Goal: Task Accomplishment & Management: Use online tool/utility

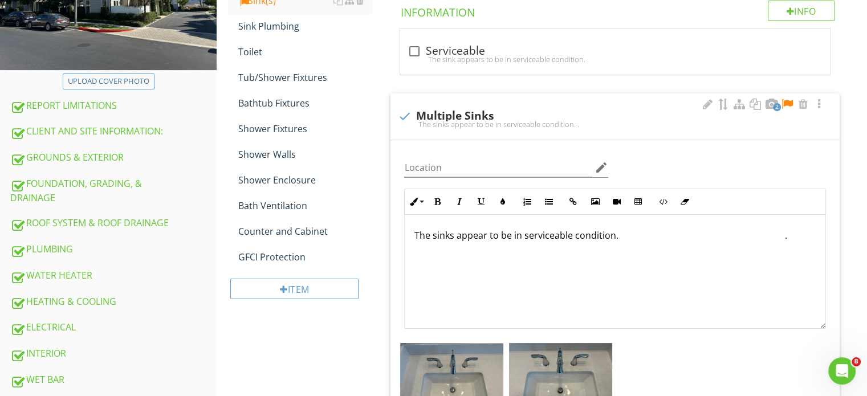
scroll to position [171, 0]
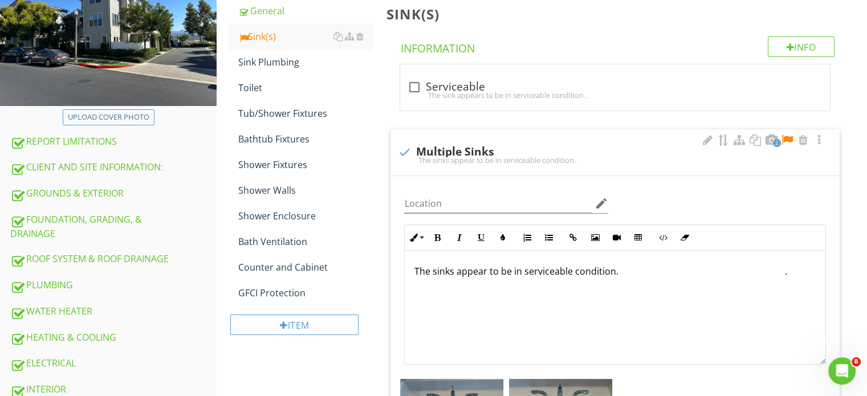
click at [782, 136] on div at bounding box center [787, 139] width 14 height 11
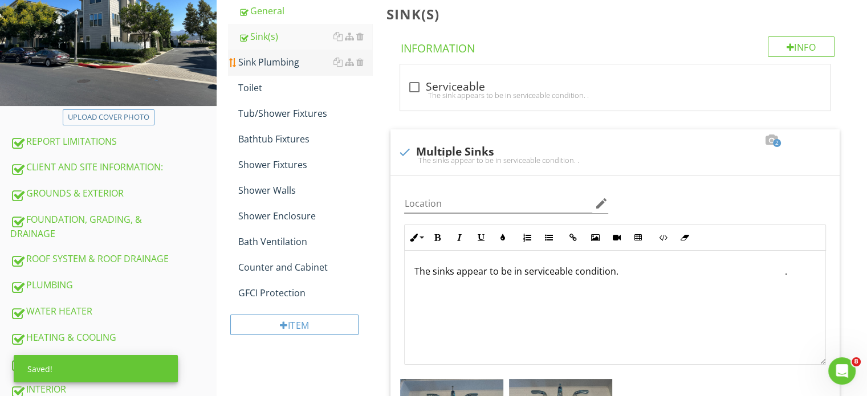
click at [278, 60] on div "Sink Plumbing" at bounding box center [305, 62] width 134 height 14
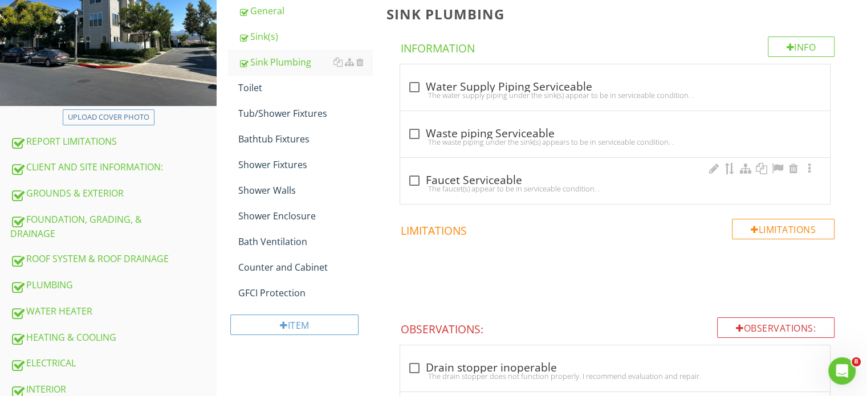
click at [411, 171] on div at bounding box center [413, 180] width 19 height 19
checkbox input "true"
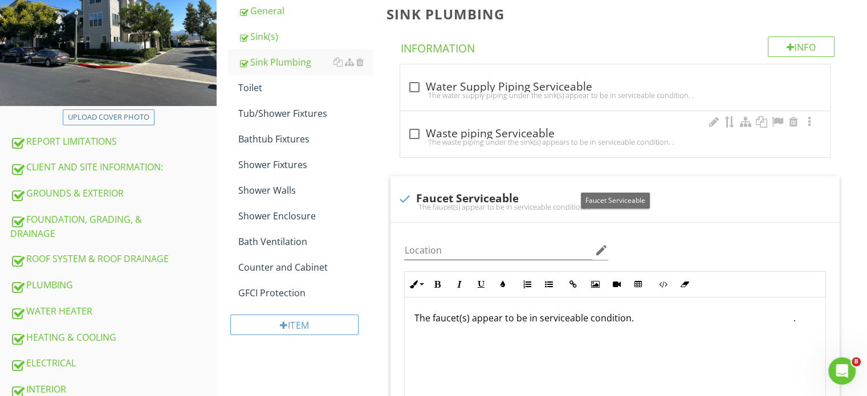
click at [414, 140] on div "The waste piping under the sink(s) appears to be in serviceable condition. ." at bounding box center [615, 141] width 416 height 9
checkbox input "true"
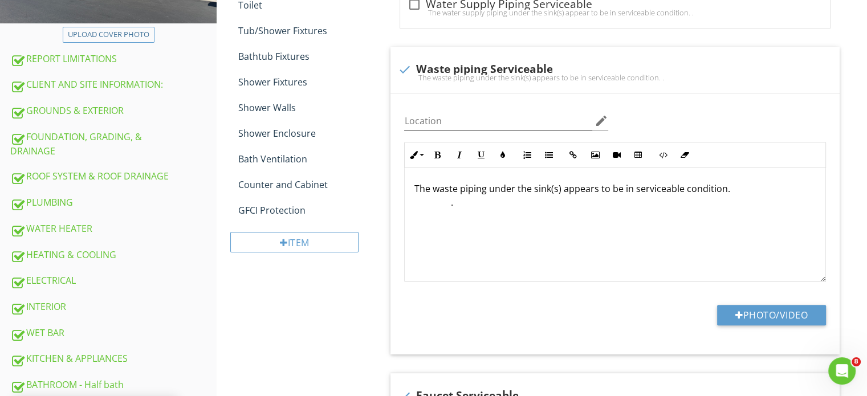
scroll to position [171, 0]
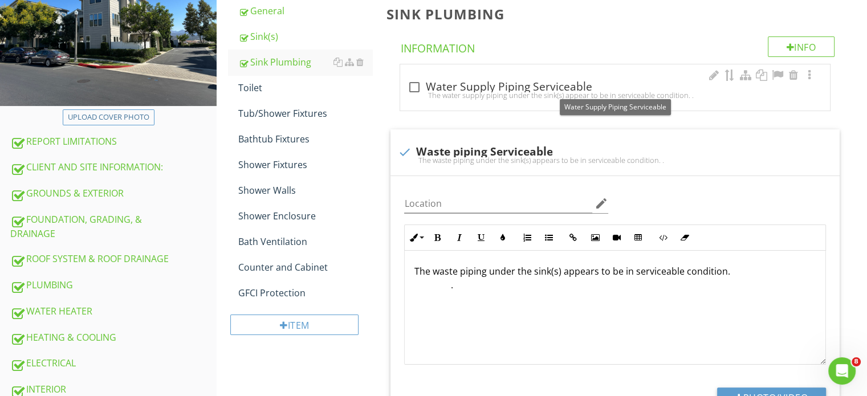
click at [414, 81] on div at bounding box center [413, 86] width 19 height 19
checkbox input "true"
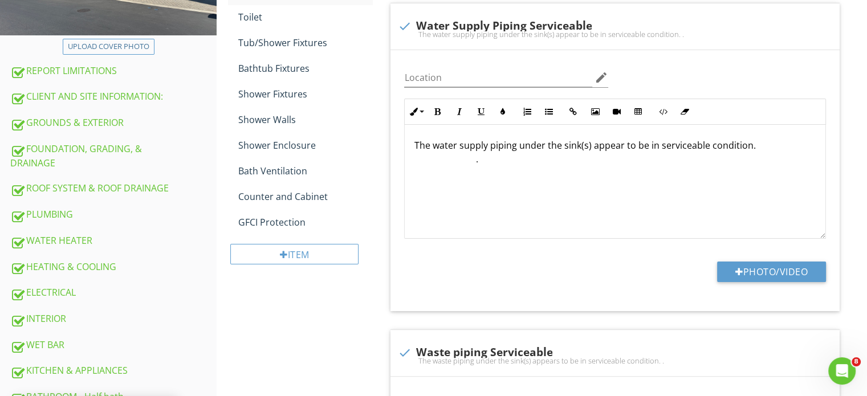
scroll to position [285, 0]
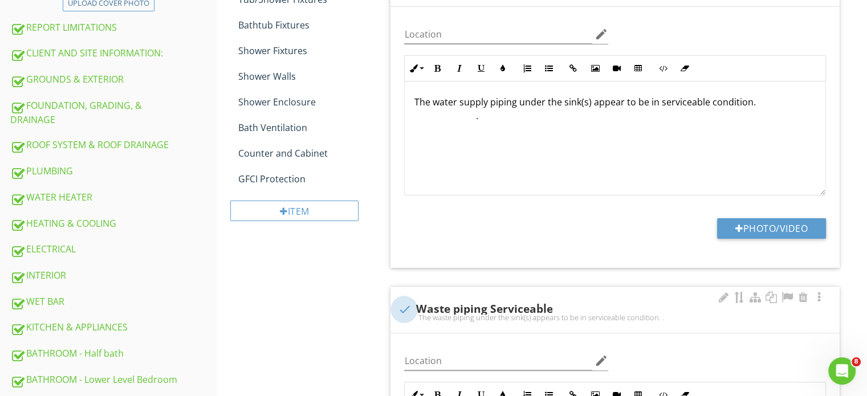
click at [404, 310] on div at bounding box center [403, 309] width 19 height 19
checkbox input "true"
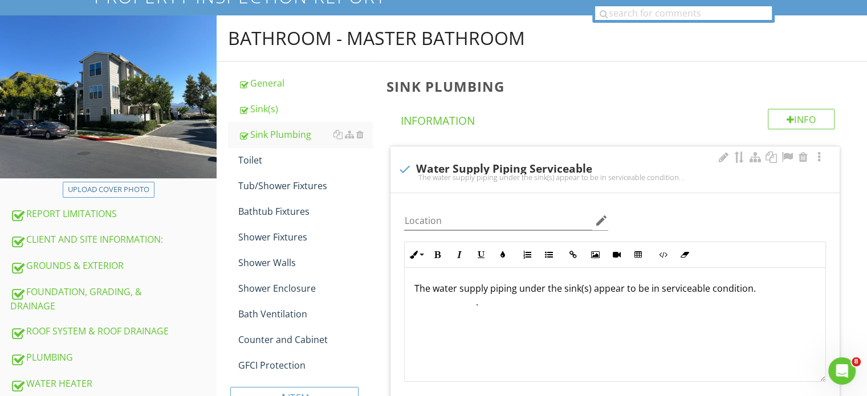
scroll to position [228, 0]
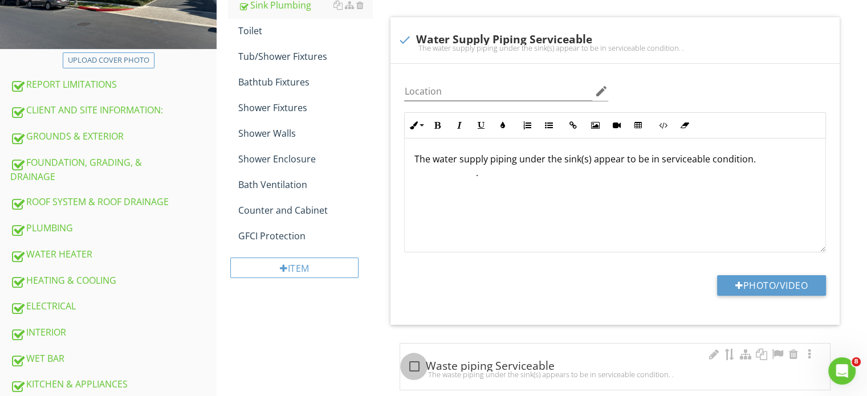
click at [415, 362] on div at bounding box center [413, 366] width 19 height 19
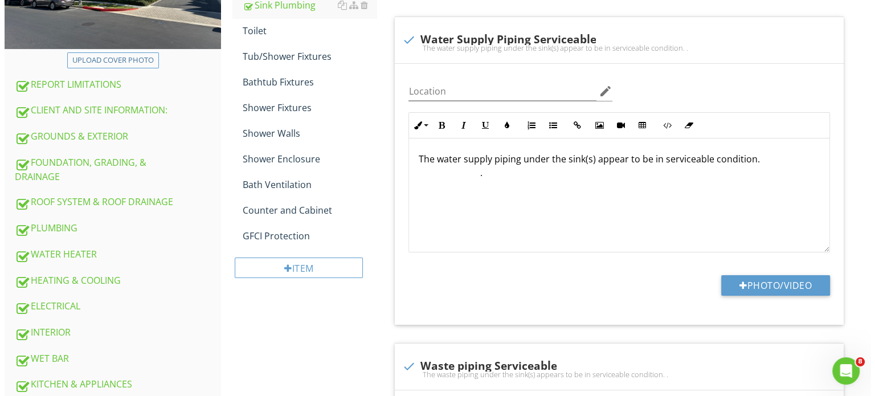
scroll to position [114, 0]
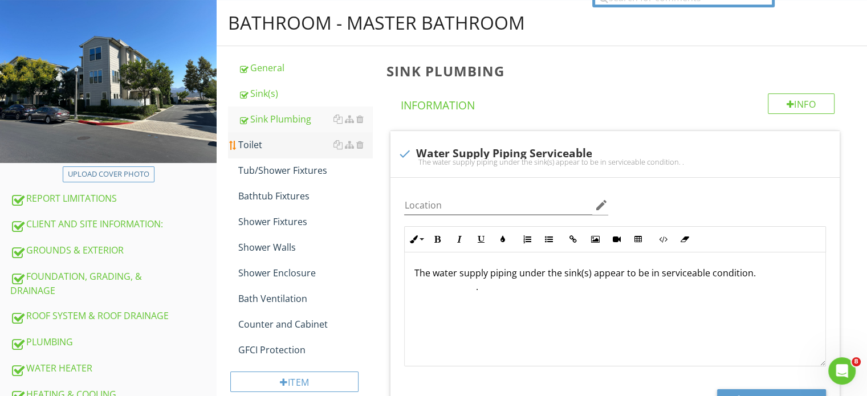
click at [284, 148] on div "Toilet" at bounding box center [305, 145] width 134 height 14
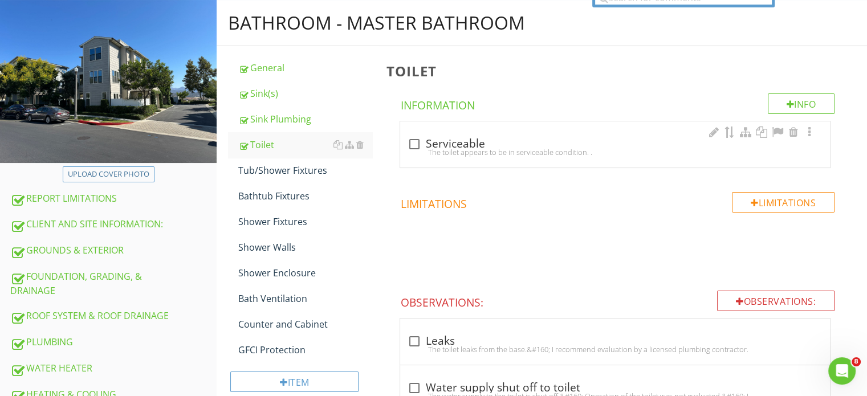
click at [408, 148] on div "The toilet appears to be in serviceable condition. ." at bounding box center [615, 152] width 416 height 9
checkbox input "true"
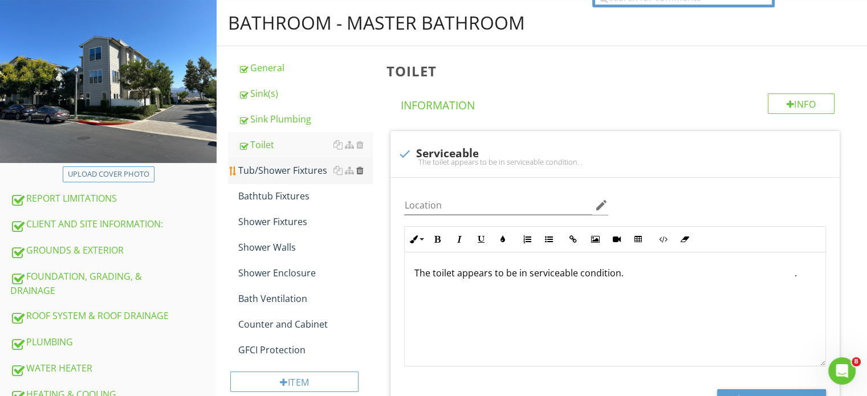
click at [357, 172] on div at bounding box center [359, 170] width 7 height 9
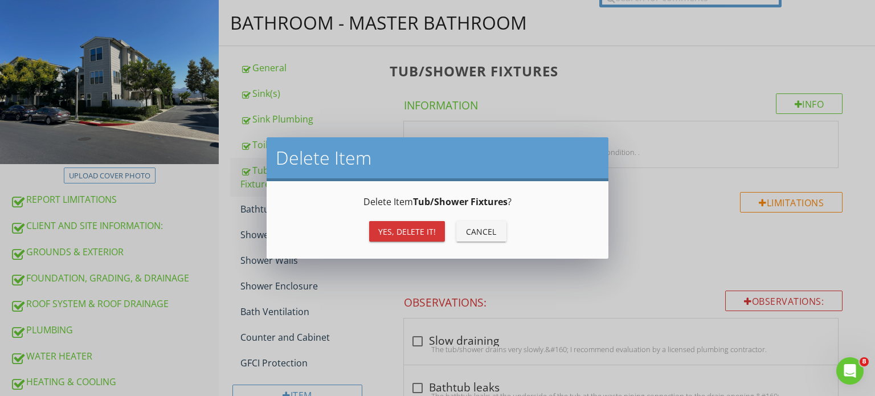
click at [409, 219] on div "Yes, Delete it! Cancel" at bounding box center [437, 231] width 315 height 27
click at [409, 226] on div "Yes, Delete it!" at bounding box center [407, 232] width 58 height 12
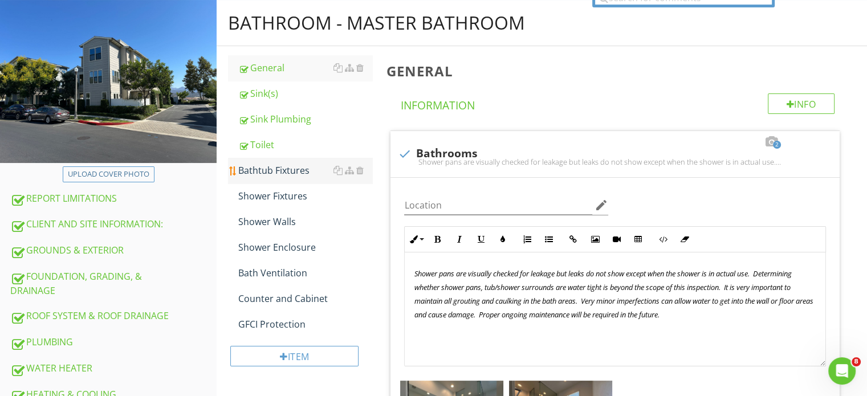
click at [273, 178] on link "Bathtub Fixtures" at bounding box center [305, 170] width 134 height 25
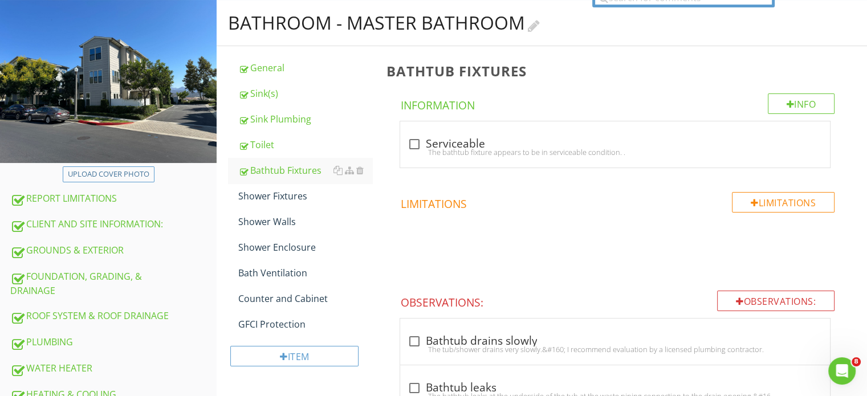
click at [569, 27] on h2 "BATHROOM - Master bathroom" at bounding box center [541, 22] width 627 height 23
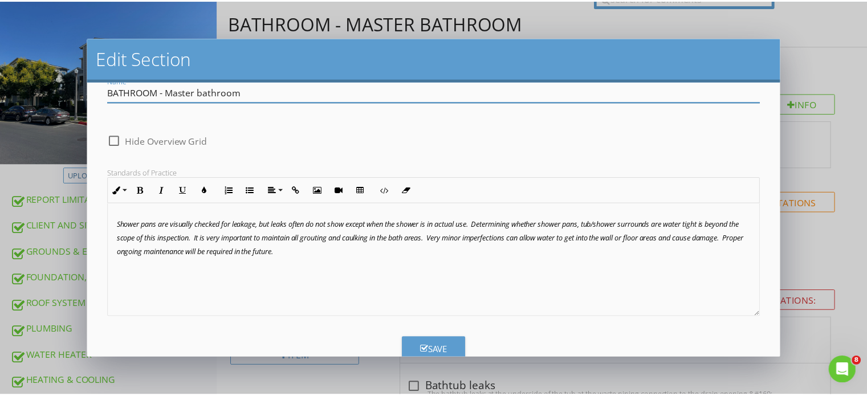
scroll to position [59, 0]
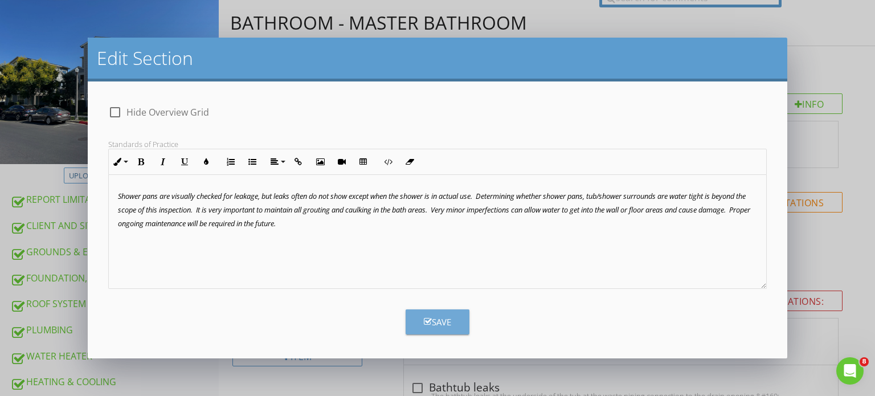
click at [424, 318] on icon "button" at bounding box center [428, 321] width 8 height 9
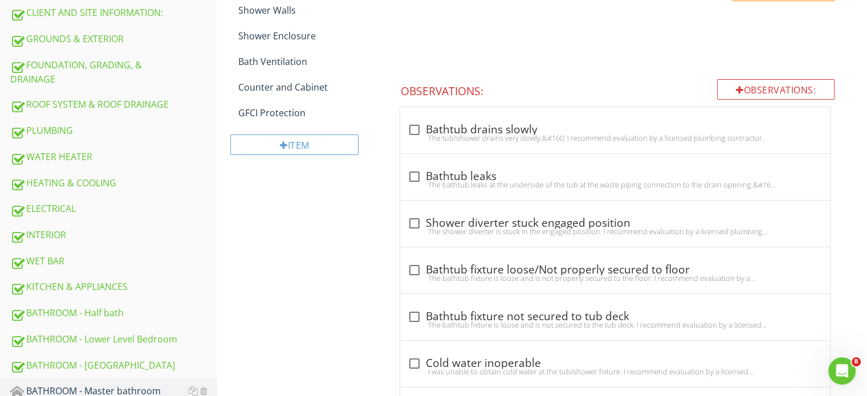
scroll to position [323, 0]
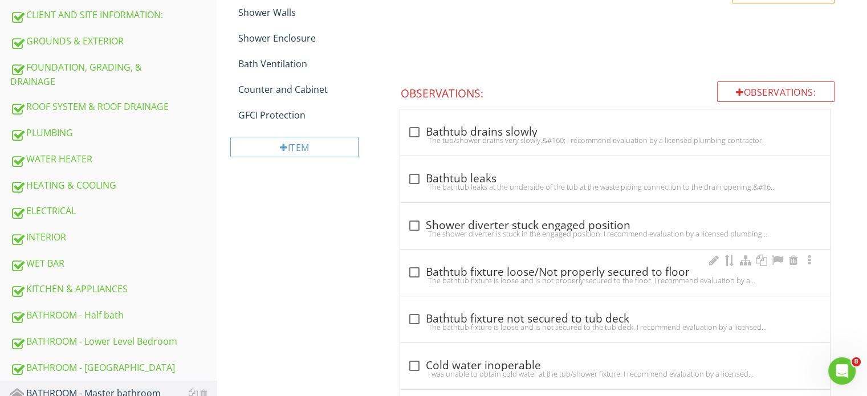
click at [420, 264] on div "check_box_outline_blank Bathtub fixture loose/Not properly secured to floor" at bounding box center [615, 271] width 416 height 16
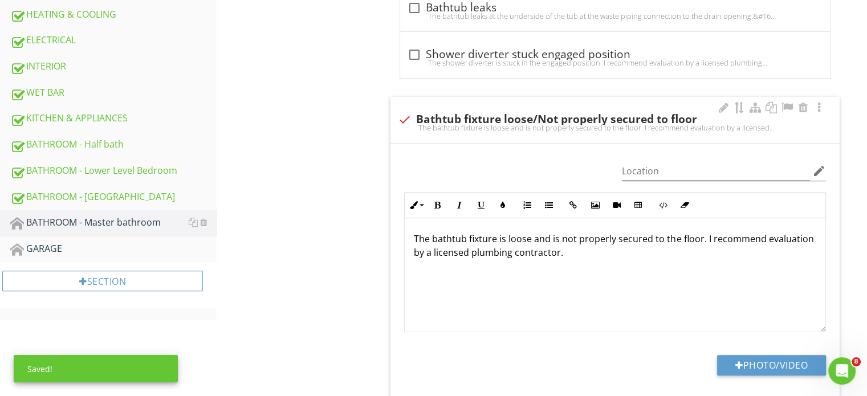
scroll to position [0, 0]
click at [693, 107] on div "check Bathtub fixture loose/Not properly secured to floor The bathtub fixture i…" at bounding box center [614, 120] width 449 height 46
checkbox input "true"
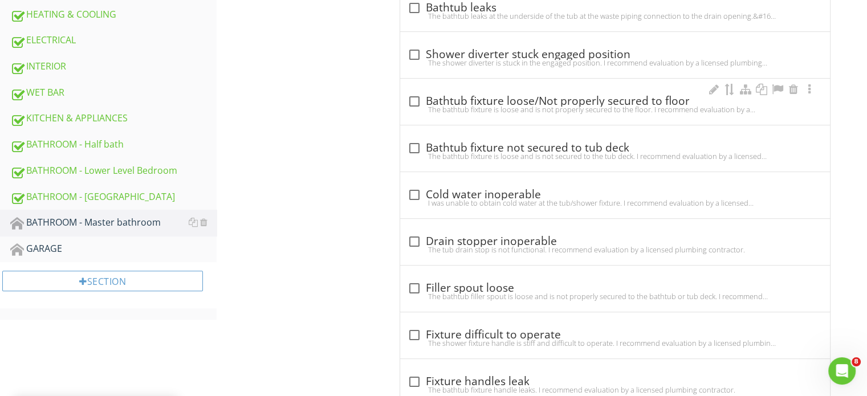
click at [675, 100] on div "check_box_outline_blank Bathtub fixture loose/Not properly secured to floor" at bounding box center [615, 102] width 416 height 14
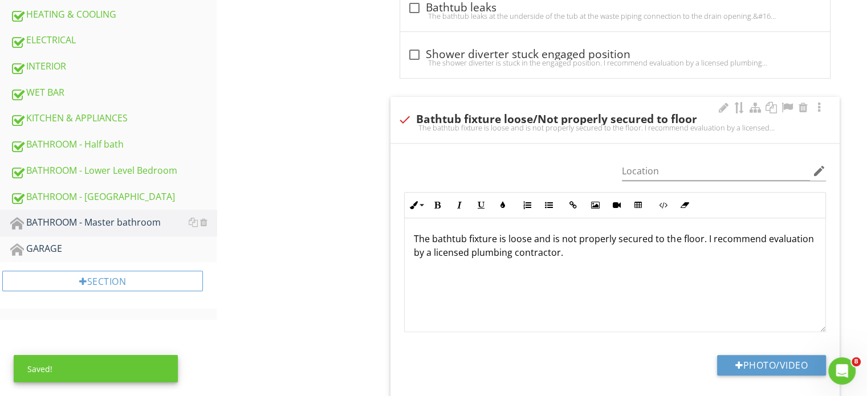
scroll to position [608, 0]
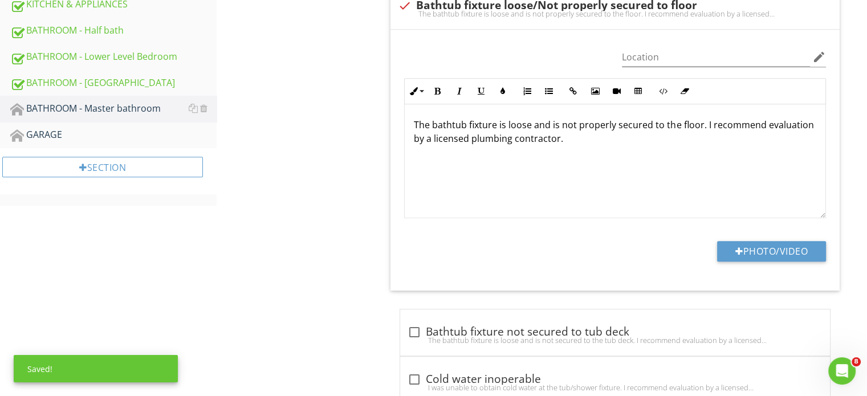
click at [692, 130] on p "The bathtub fixture is loose and is not properly secured to the floor. I recomm…" at bounding box center [615, 131] width 402 height 27
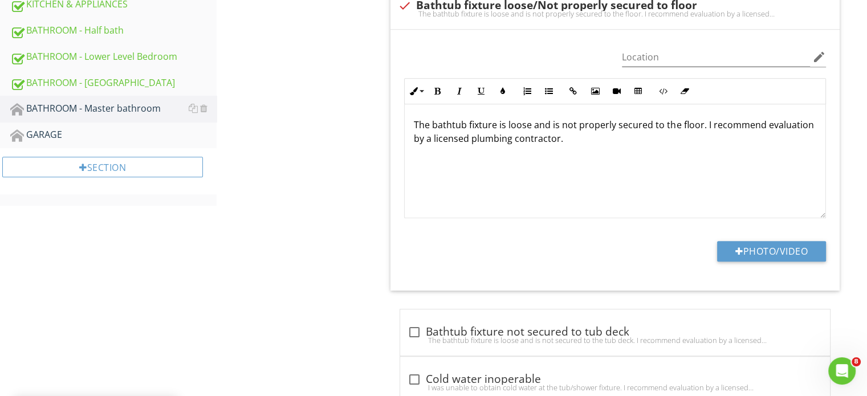
click at [695, 119] on p "The bathtub fixture is loose and is not properly secured to the floor. I recomm…" at bounding box center [615, 131] width 402 height 27
click at [697, 126] on p "The bathtub fixture is loose and is not properly secured to the floor. I recomm…" at bounding box center [615, 131] width 402 height 27
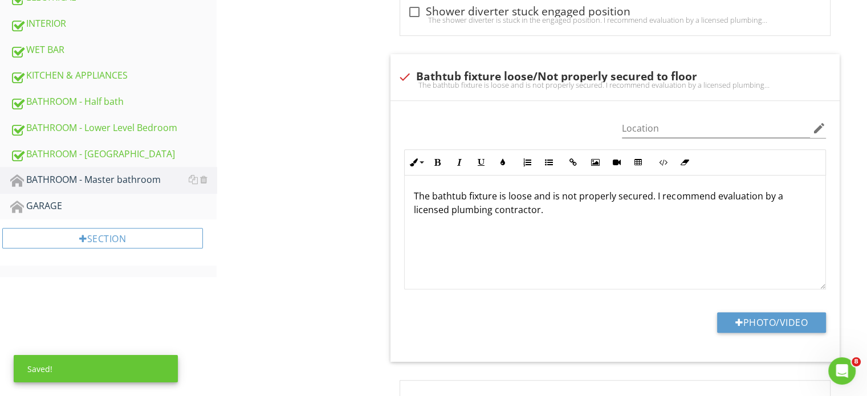
scroll to position [437, 0]
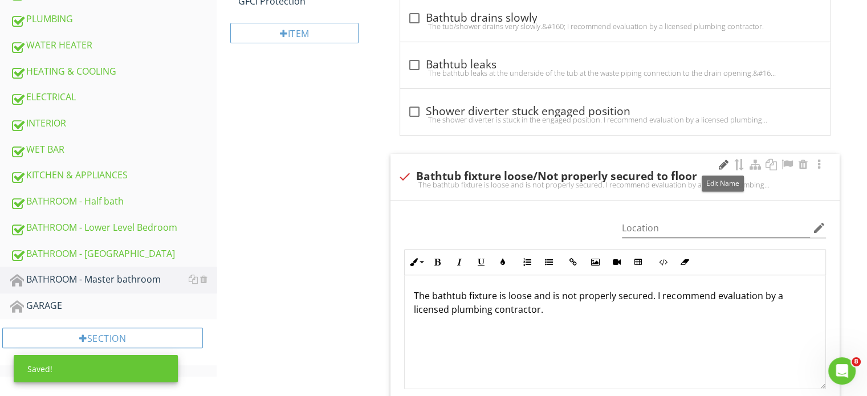
click at [724, 166] on div at bounding box center [723, 164] width 14 height 11
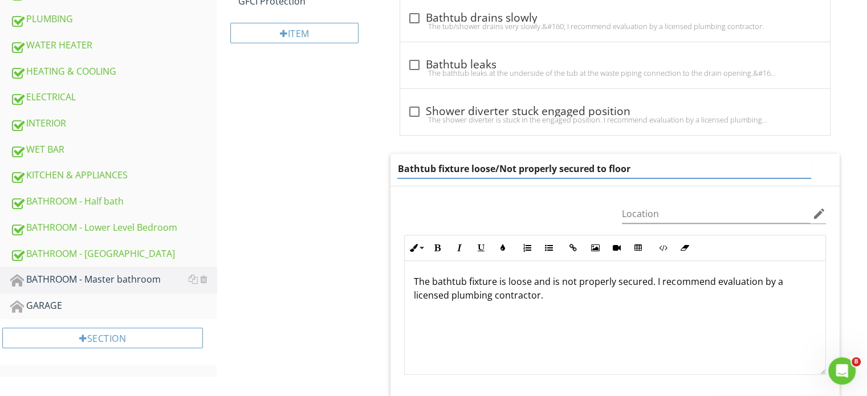
drag, startPoint x: 632, startPoint y: 168, endPoint x: 599, endPoint y: 170, distance: 33.7
click at [599, 170] on input "Bathtub fixture loose/Not properly secured to floor" at bounding box center [603, 169] width 413 height 19
type input "Bathtub fixture loose/Not properly secured"
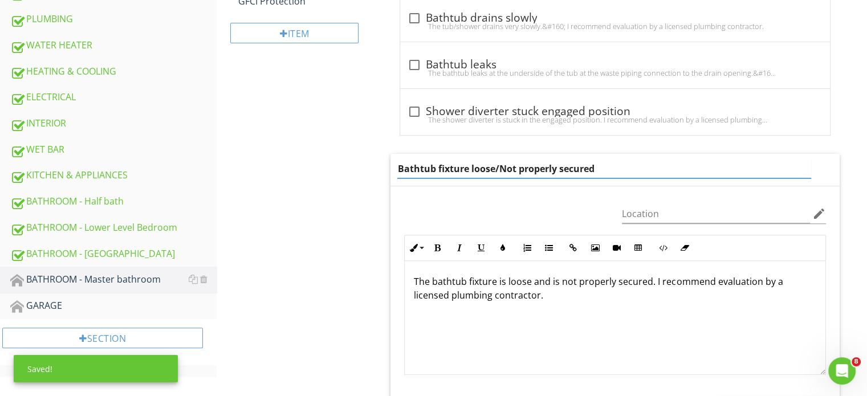
scroll to position [779, 0]
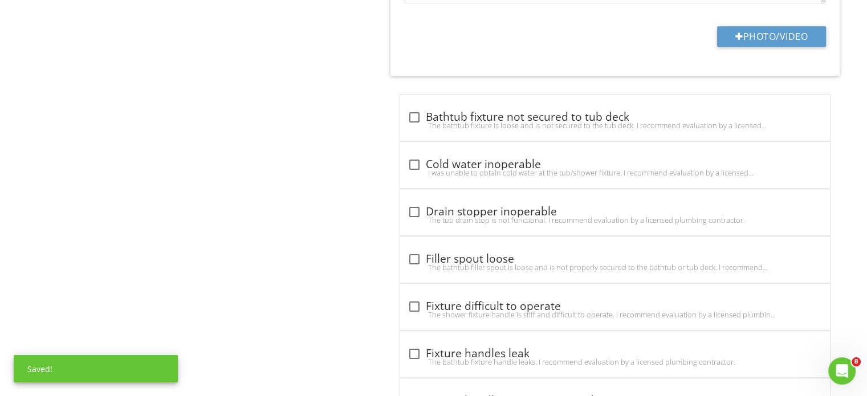
scroll to position [836, 0]
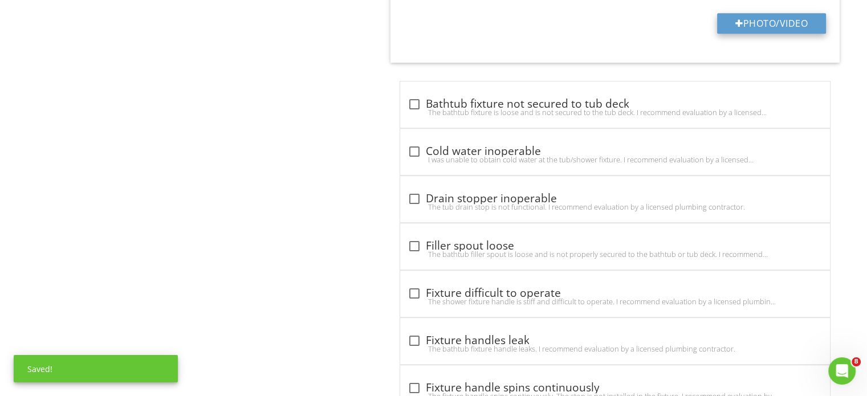
click at [731, 23] on button "Photo/Video" at bounding box center [771, 23] width 109 height 21
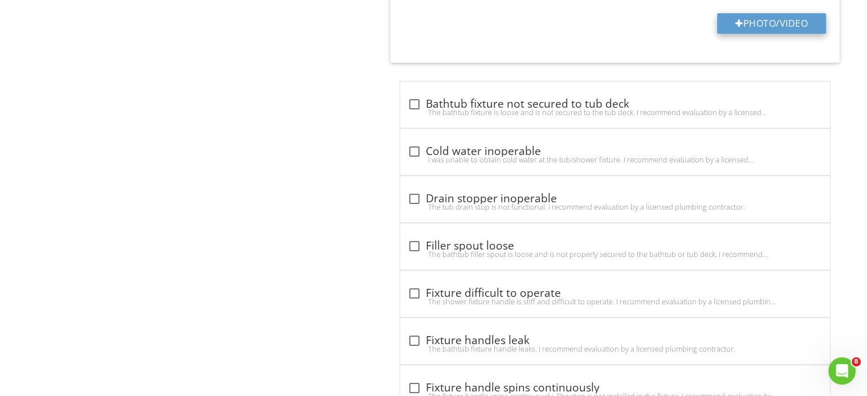
type input "C:\fakepath\IMG_6149.JPG"
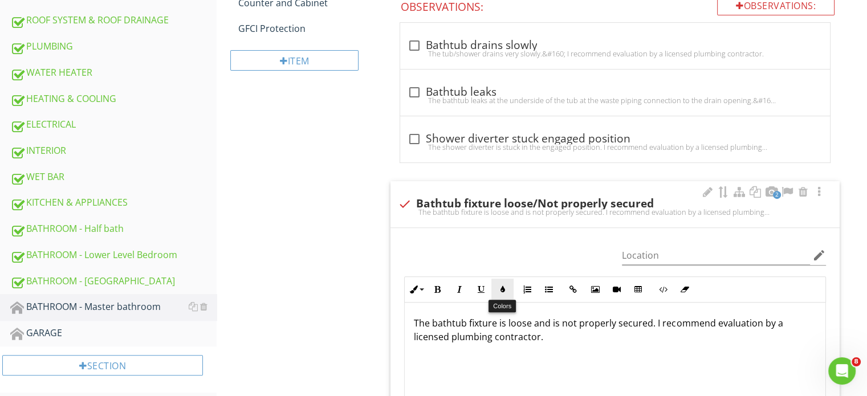
scroll to position [638, 0]
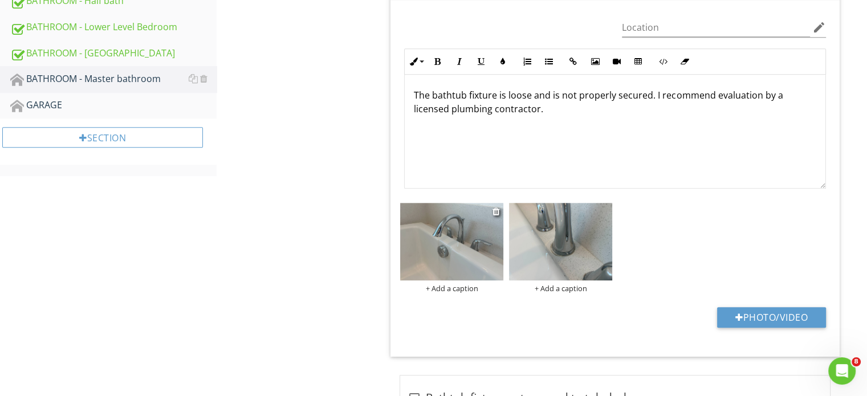
click at [483, 246] on img at bounding box center [451, 241] width 103 height 77
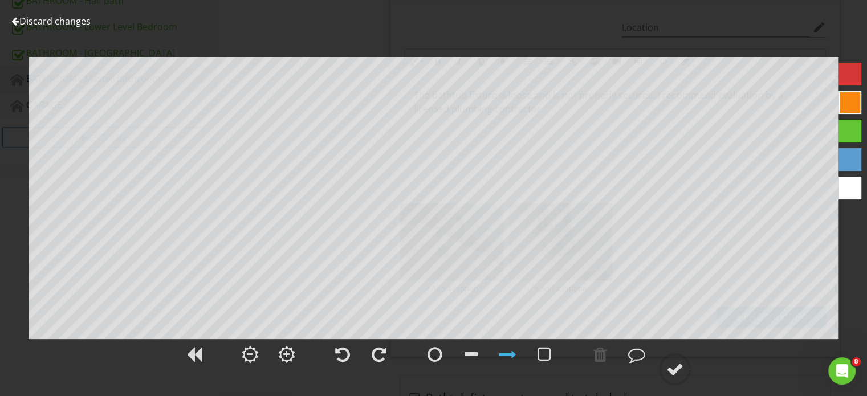
click at [39, 21] on link "Discard changes" at bounding box center [50, 21] width 79 height 13
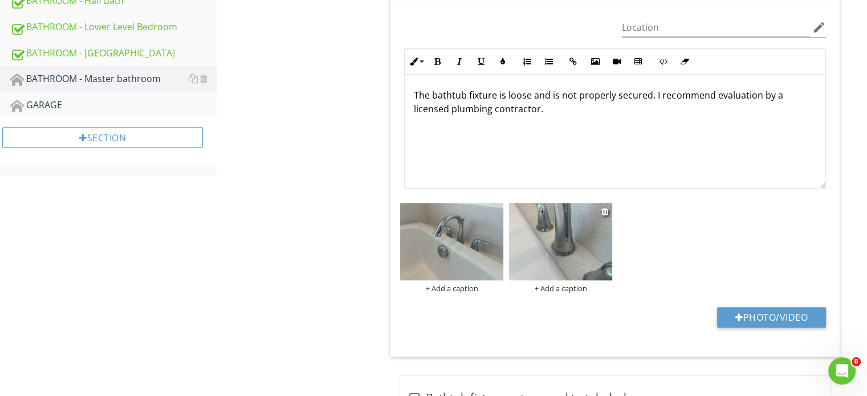
click at [596, 257] on img at bounding box center [560, 241] width 103 height 77
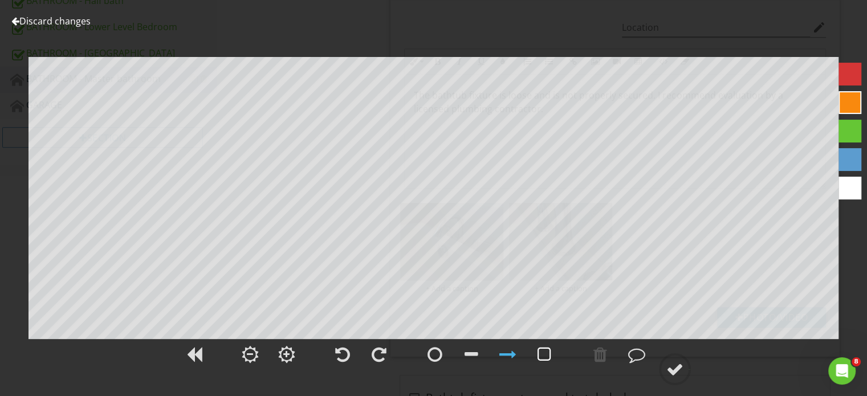
click at [549, 356] on div at bounding box center [544, 354] width 14 height 17
click at [684, 362] on circle at bounding box center [675, 369] width 30 height 30
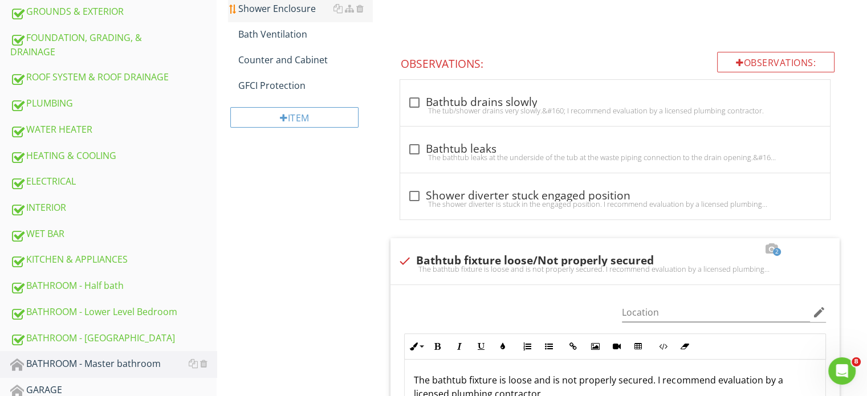
scroll to position [182, 0]
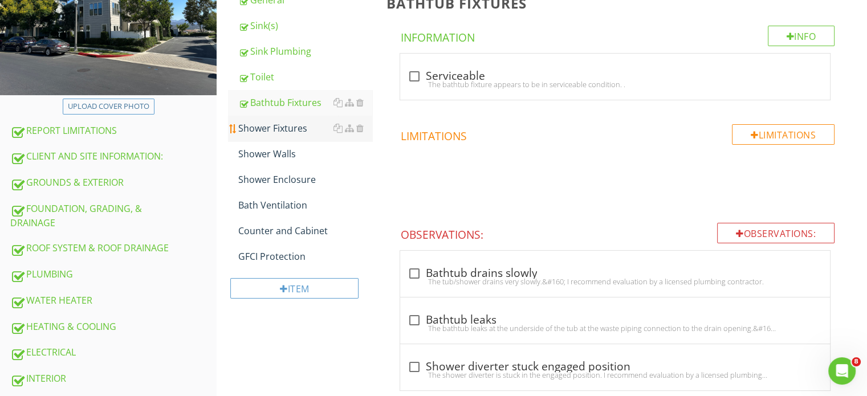
click at [269, 133] on div "Shower Fixtures" at bounding box center [305, 128] width 134 height 14
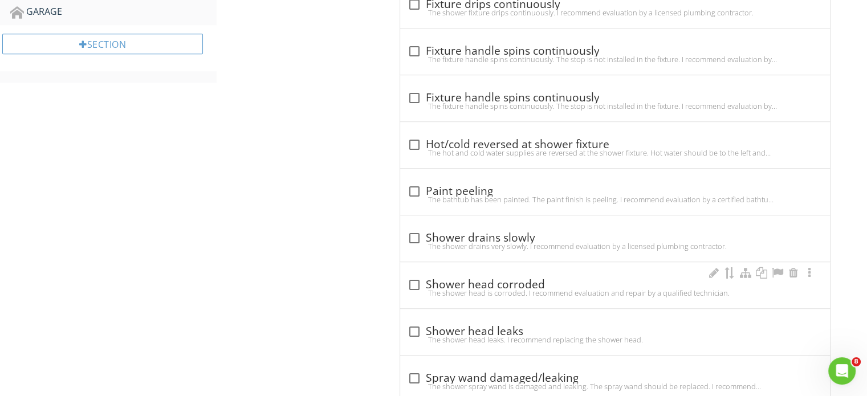
scroll to position [808, 0]
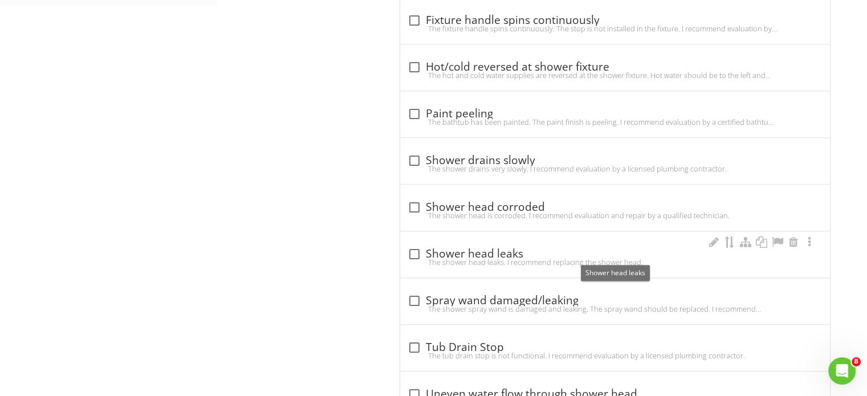
click at [418, 251] on div at bounding box center [413, 253] width 19 height 19
checkbox input "true"
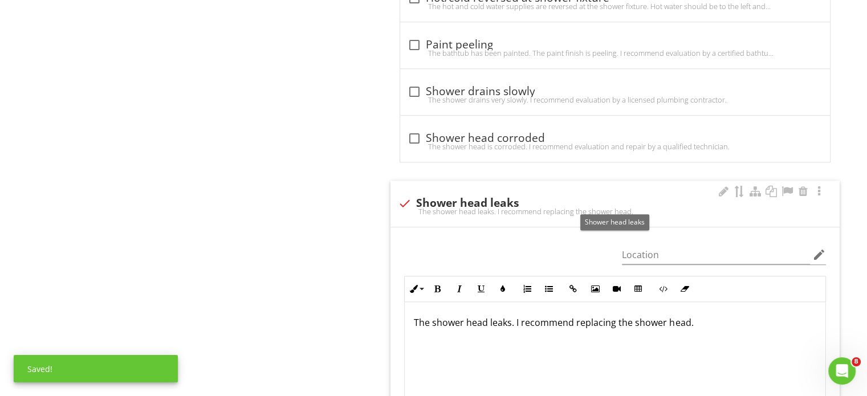
scroll to position [979, 0]
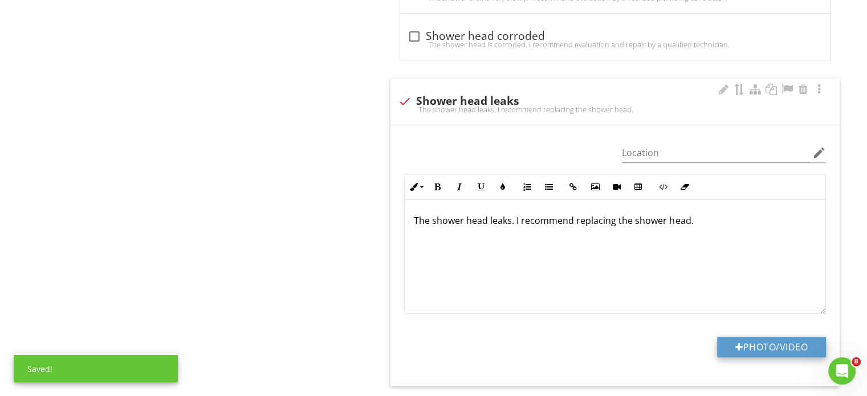
click at [762, 337] on button "Photo/Video" at bounding box center [771, 347] width 109 height 21
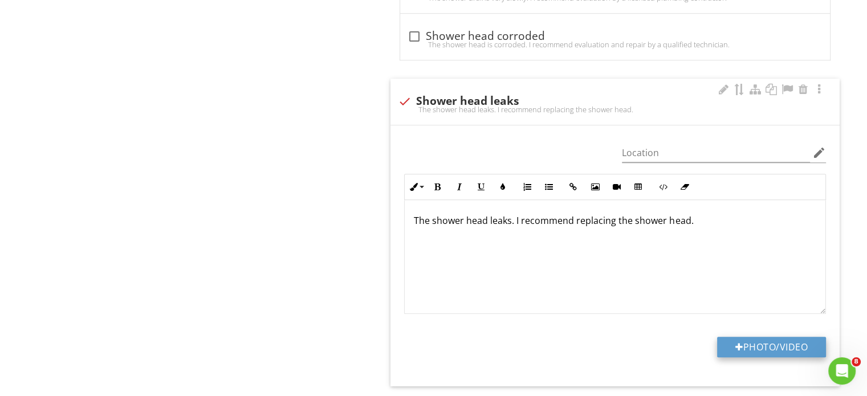
type input "C:\fakepath\IMG_6155.JPG"
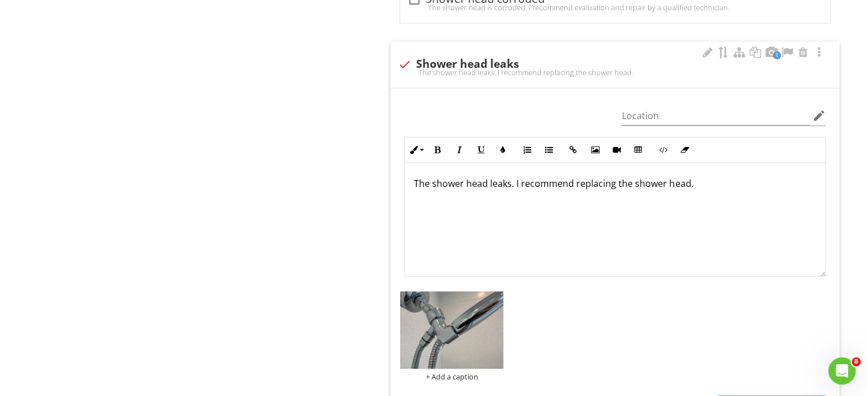
scroll to position [1036, 0]
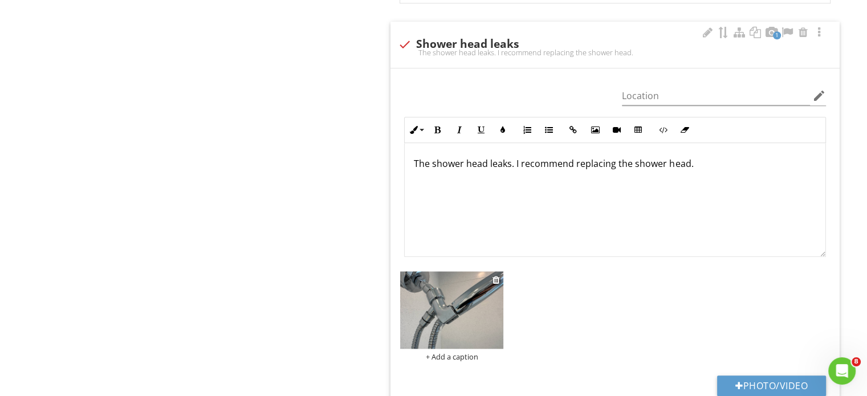
click at [451, 313] on img at bounding box center [451, 309] width 103 height 77
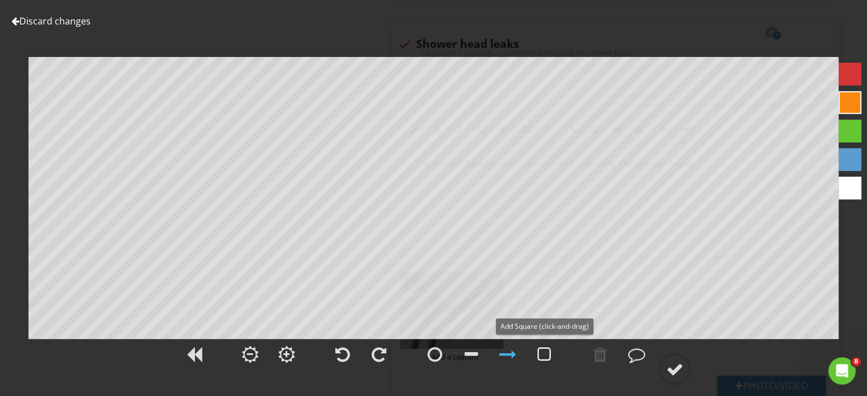
click at [542, 344] on div at bounding box center [544, 354] width 28 height 28
click at [682, 371] on div at bounding box center [674, 369] width 17 height 17
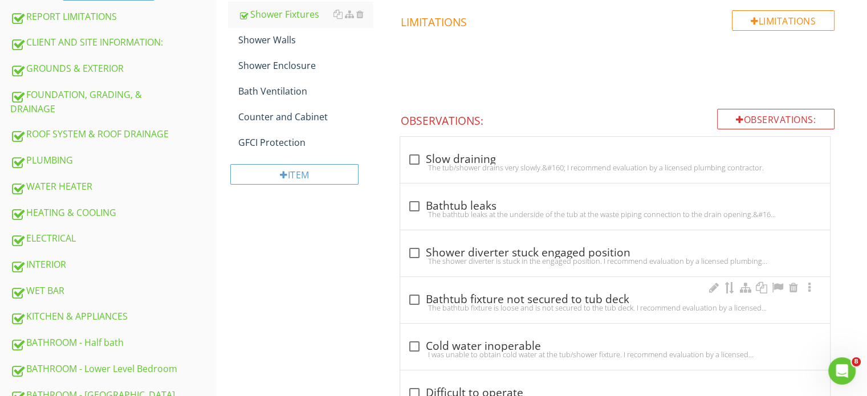
scroll to position [125, 0]
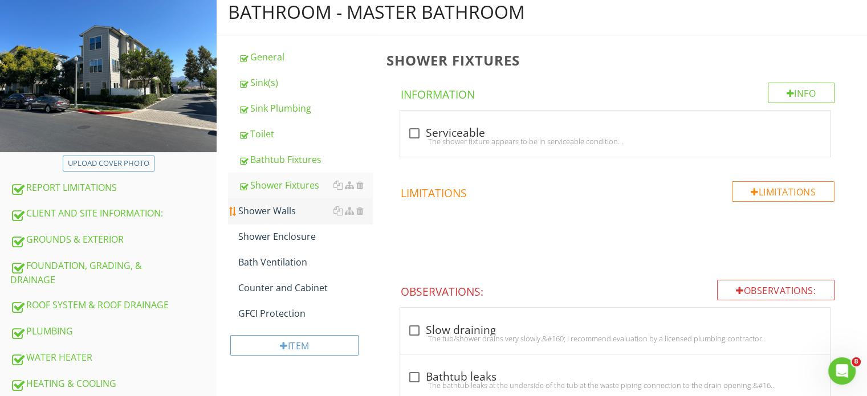
click at [244, 206] on div "Shower Walls" at bounding box center [305, 211] width 134 height 14
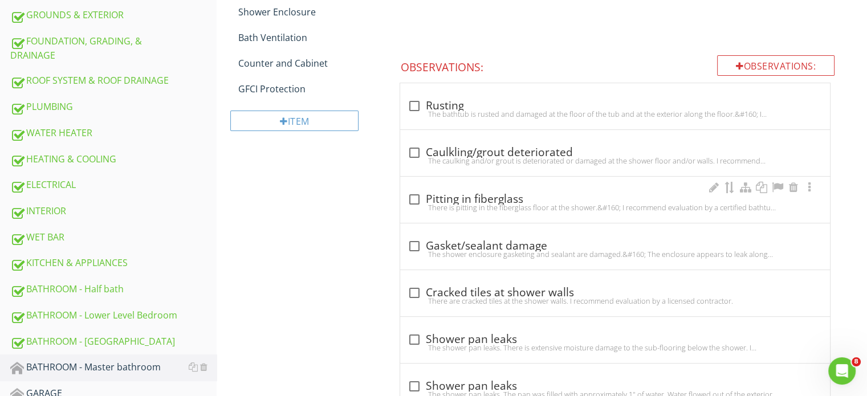
scroll to position [353, 0]
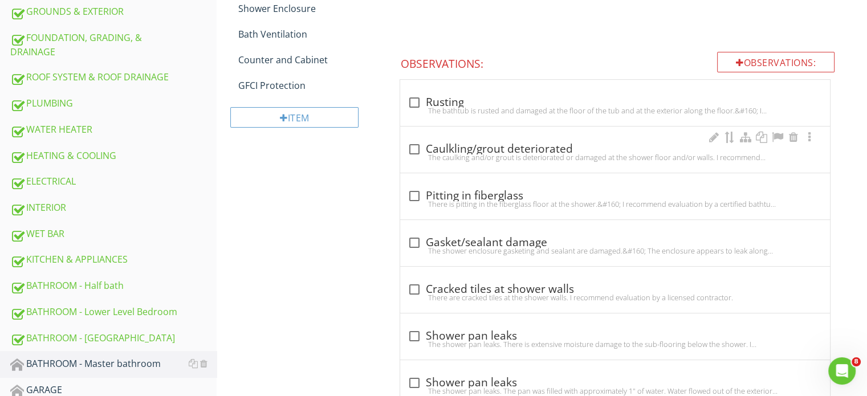
click at [413, 161] on div "check_box_outline_blank Caulkling/grout deteriorated The caulking and/or grout …" at bounding box center [615, 152] width 416 height 25
checkbox input "true"
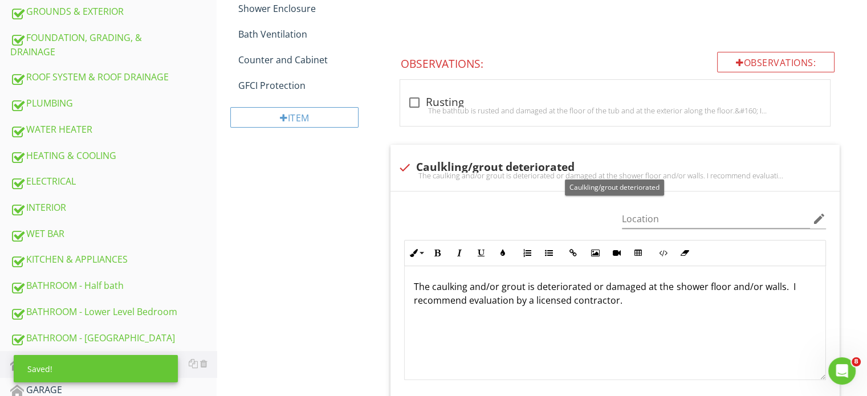
scroll to position [410, 0]
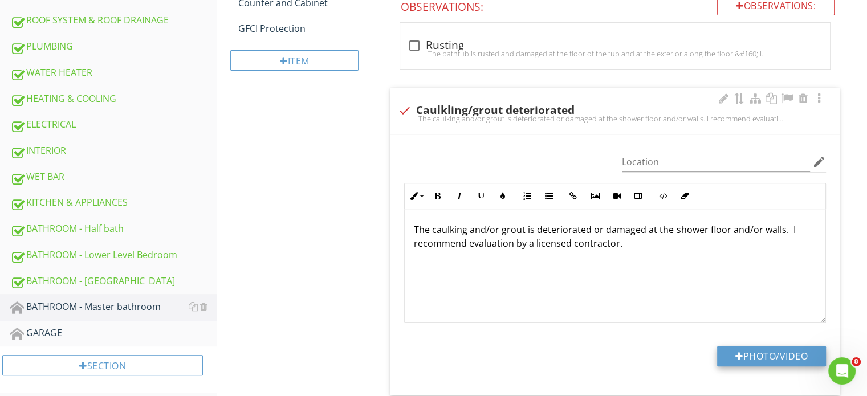
click at [761, 355] on button "Photo/Video" at bounding box center [771, 356] width 109 height 21
type input "C:\fakepath\IMG_6152.JPG"
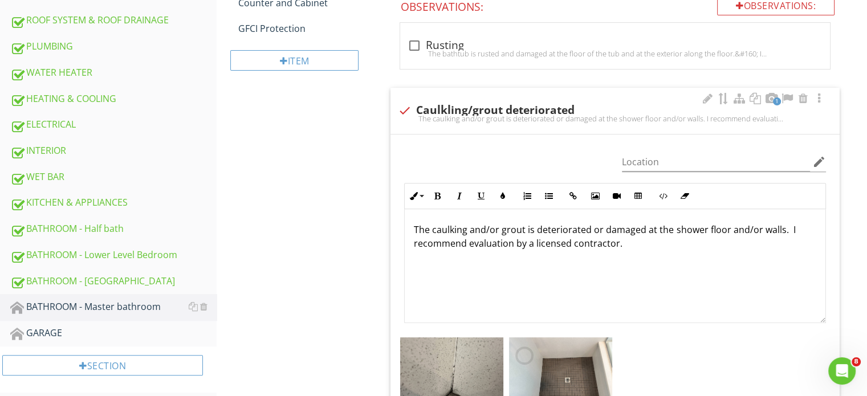
scroll to position [467, 0]
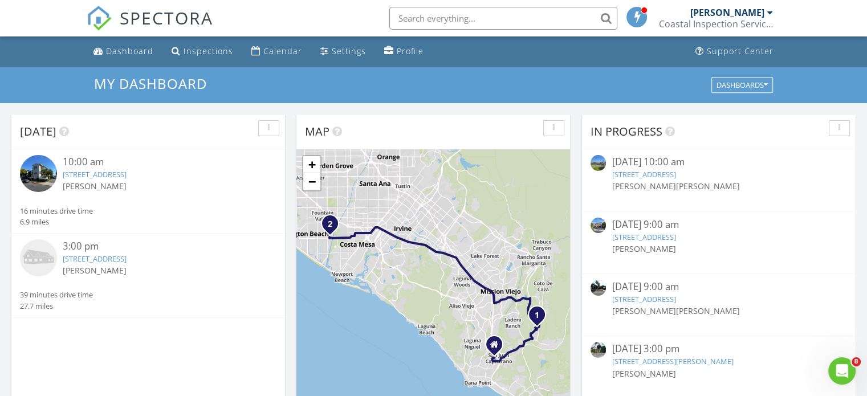
click at [76, 254] on div "19858 Piccadilly Ln, Huntington Beach, CA 92646" at bounding box center [159, 259] width 193 height 11
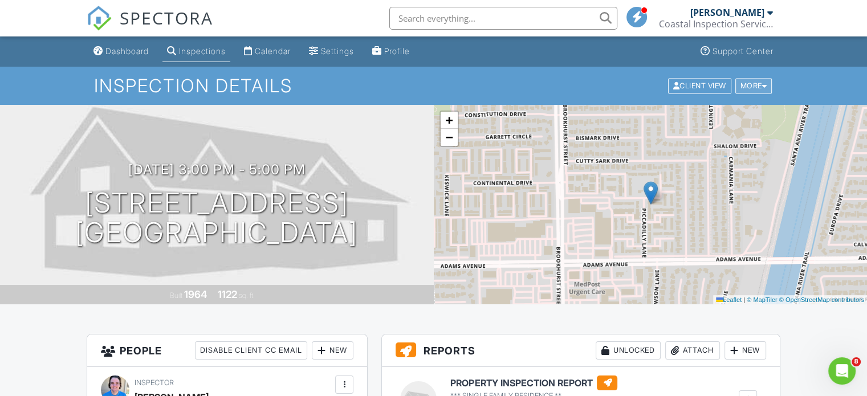
click at [748, 79] on div "Client View More Property Details Reschedule Share Cancel Delete Print Order Co…" at bounding box center [720, 86] width 107 height 18
click at [748, 83] on div "More" at bounding box center [753, 85] width 37 height 15
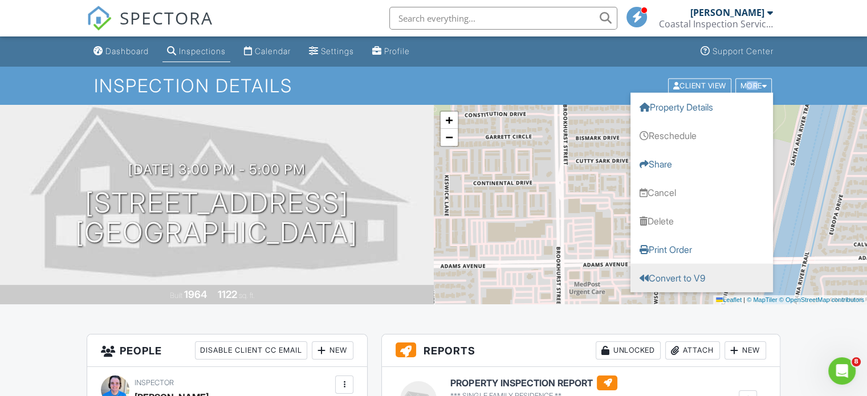
click at [658, 286] on link "Convert to V9" at bounding box center [701, 277] width 142 height 28
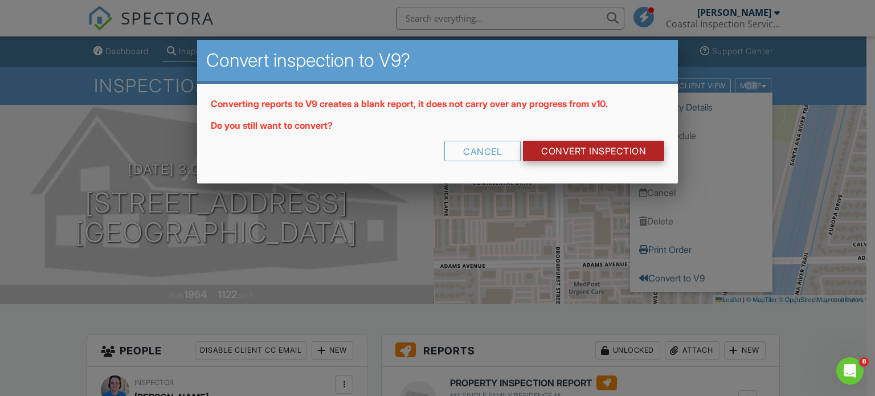
click at [602, 152] on link "CONVERT INSPECTION" at bounding box center [593, 151] width 141 height 21
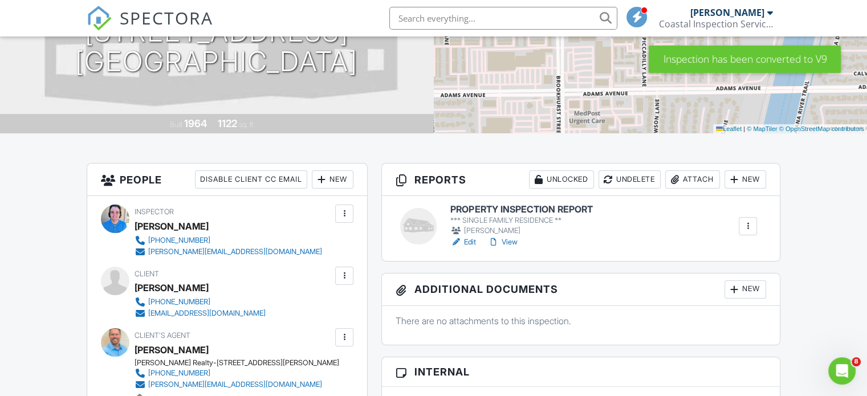
scroll to position [228, 0]
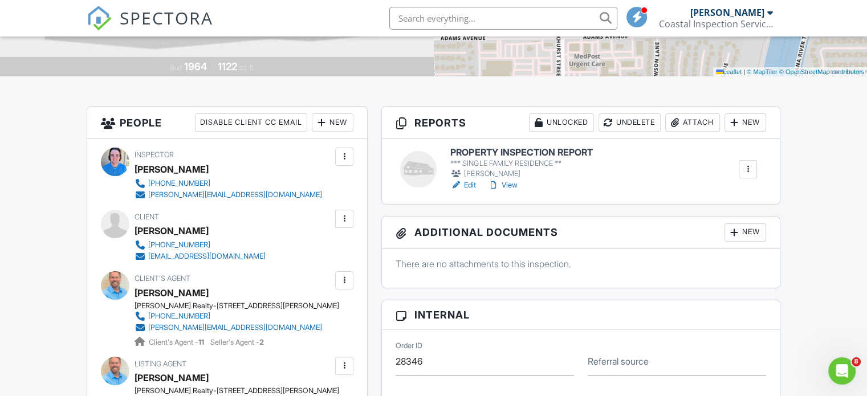
click at [465, 183] on link "Edit" at bounding box center [463, 184] width 26 height 11
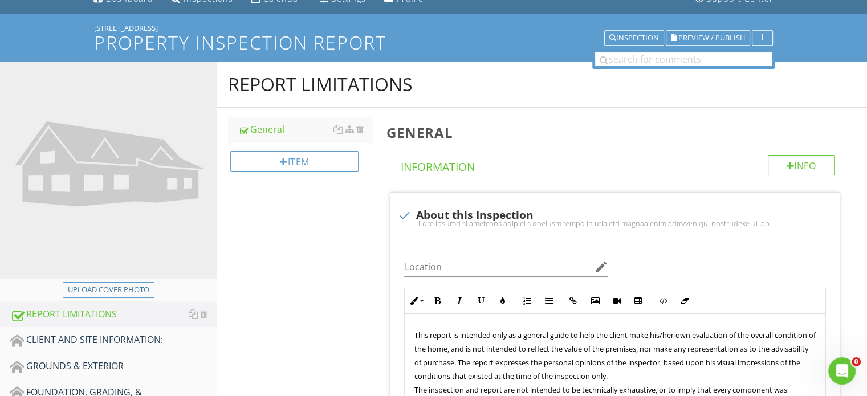
scroll to position [114, 0]
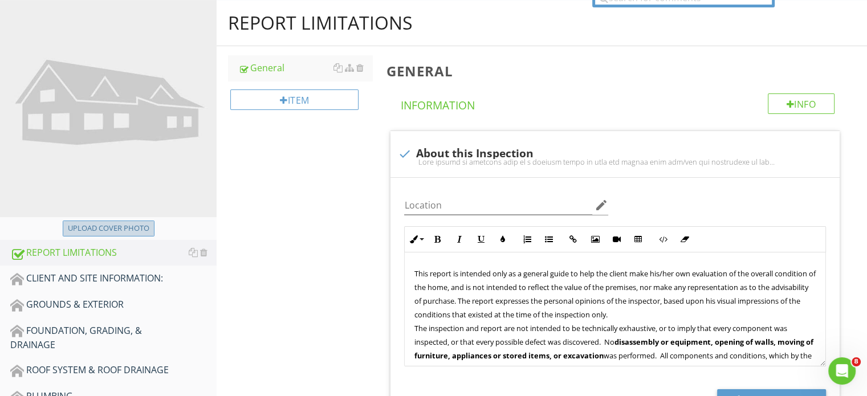
click at [119, 232] on div "Upload cover photo" at bounding box center [108, 228] width 81 height 11
type input "C:\fakepath\IMG_6220.JPG"
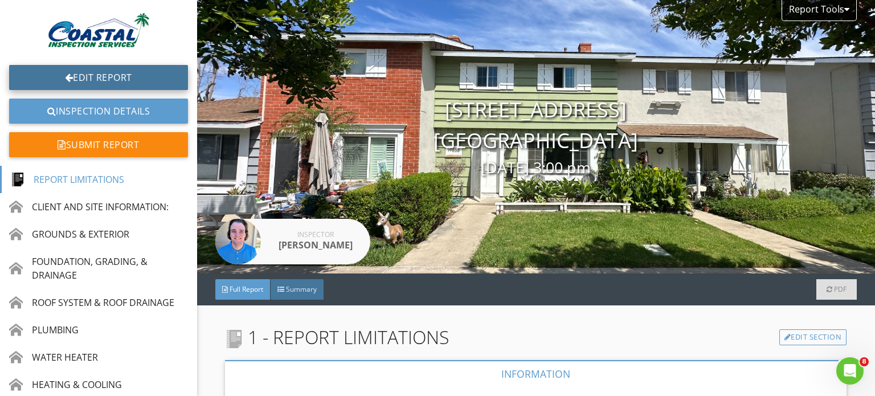
click at [42, 77] on link "Edit Report" at bounding box center [98, 77] width 179 height 25
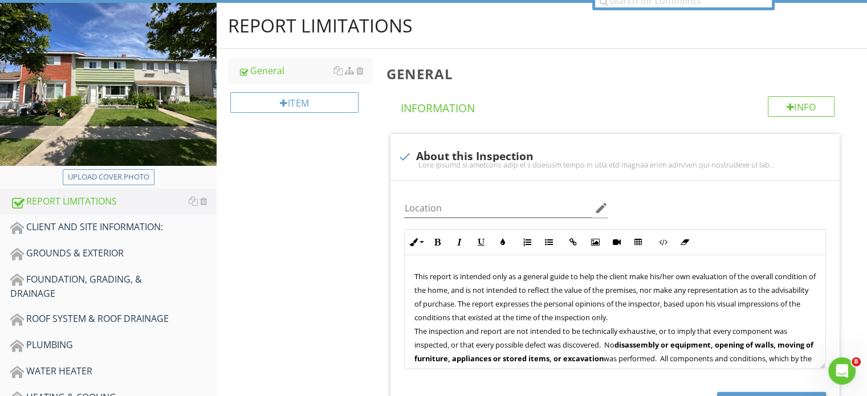
scroll to position [114, 0]
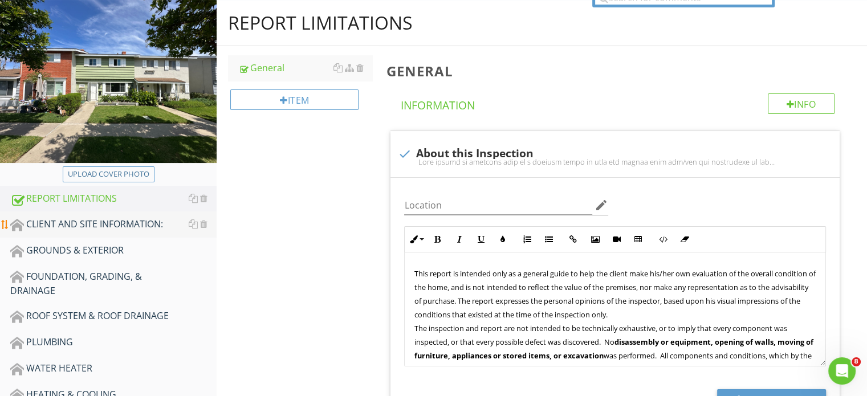
click at [39, 230] on div "CLIENT AND SITE INFORMATION:" at bounding box center [113, 224] width 206 height 15
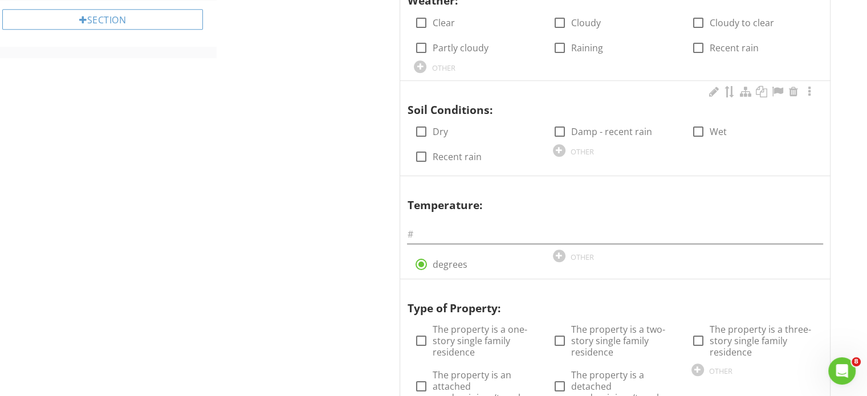
scroll to position [684, 0]
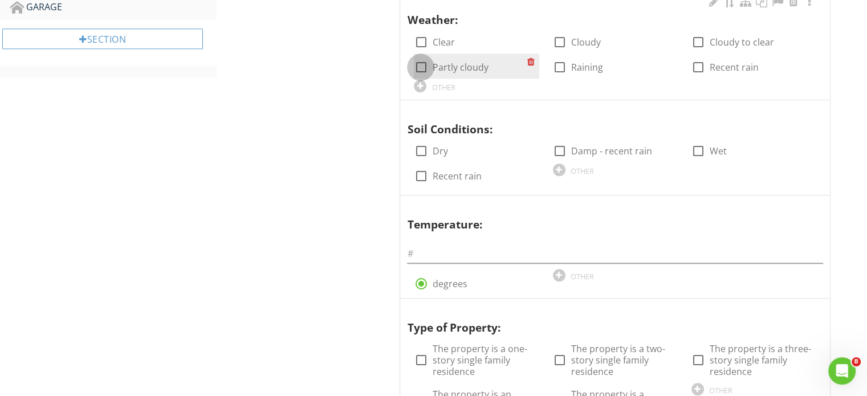
click at [421, 63] on div at bounding box center [420, 67] width 19 height 19
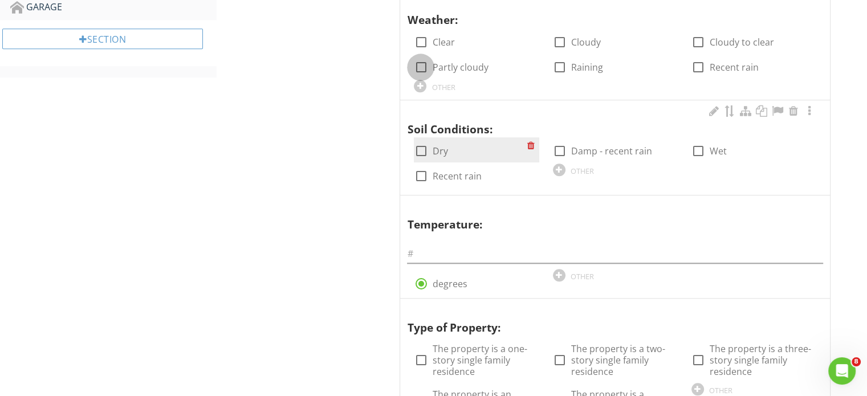
checkbox input "true"
click at [416, 145] on div at bounding box center [420, 150] width 19 height 19
checkbox input "true"
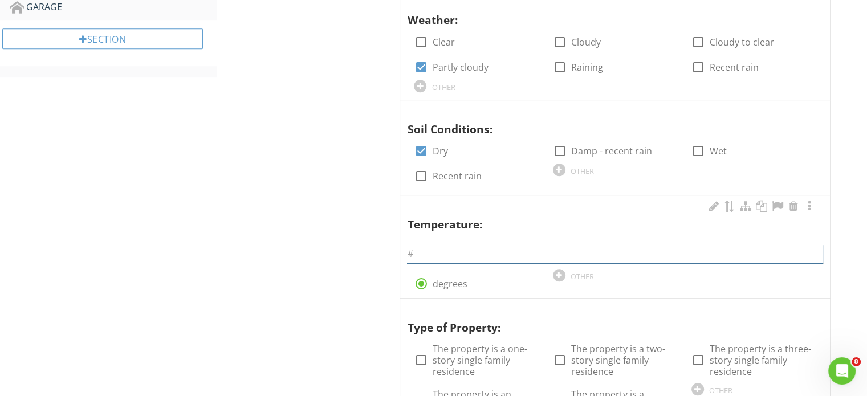
click at [432, 252] on input "text" at bounding box center [615, 253] width 416 height 19
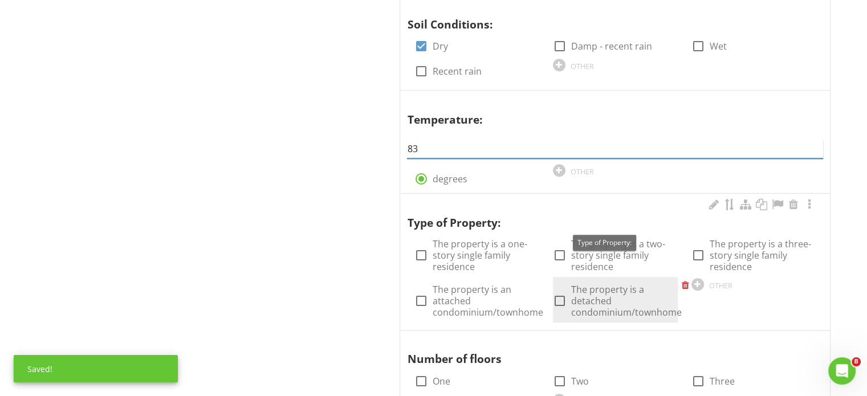
scroll to position [855, 0]
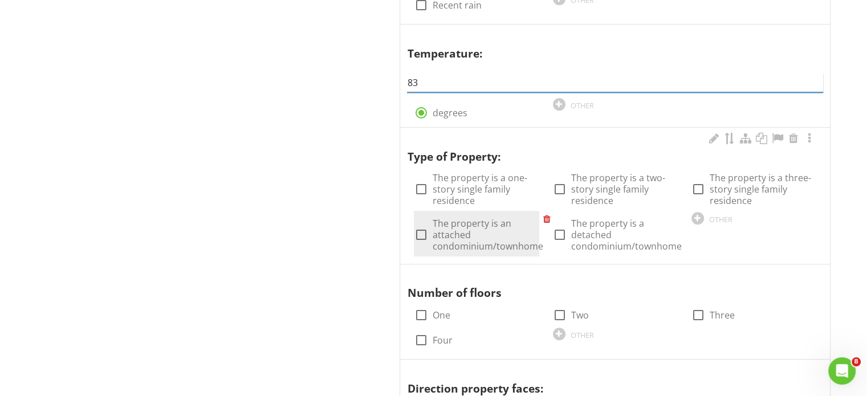
type input "83"
click at [456, 238] on label "The property is an attached condominium/townhome" at bounding box center [487, 235] width 111 height 34
checkbox input "true"
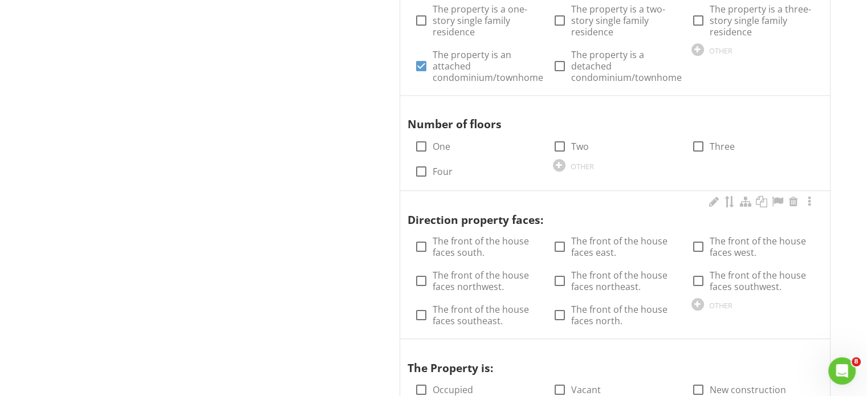
scroll to position [1026, 0]
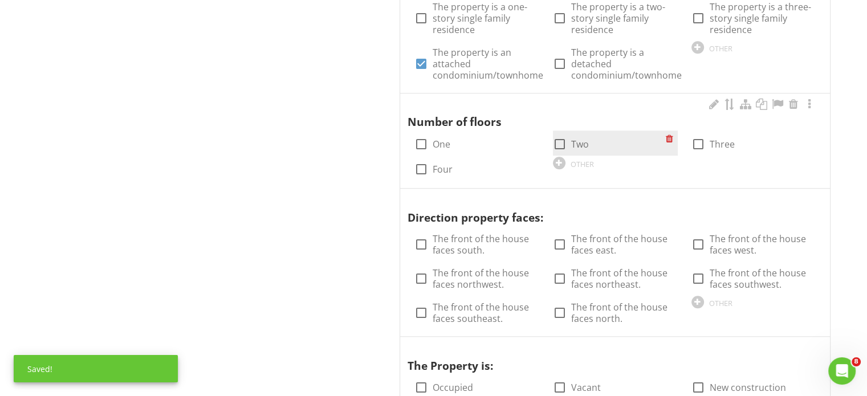
click at [558, 143] on div at bounding box center [559, 143] width 19 height 19
checkbox input "true"
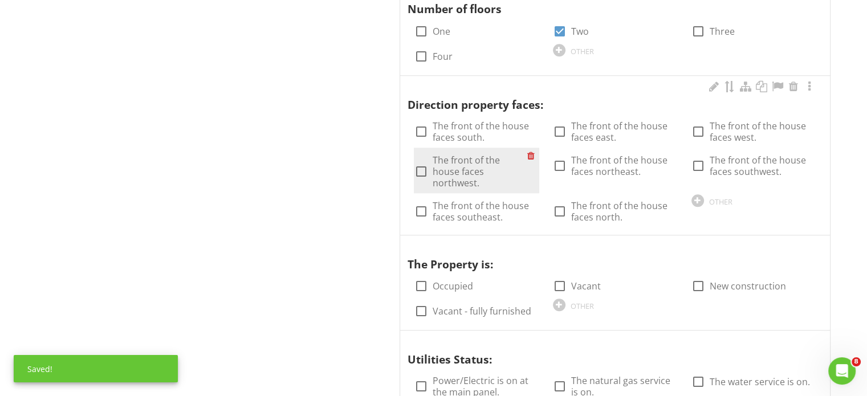
scroll to position [1140, 0]
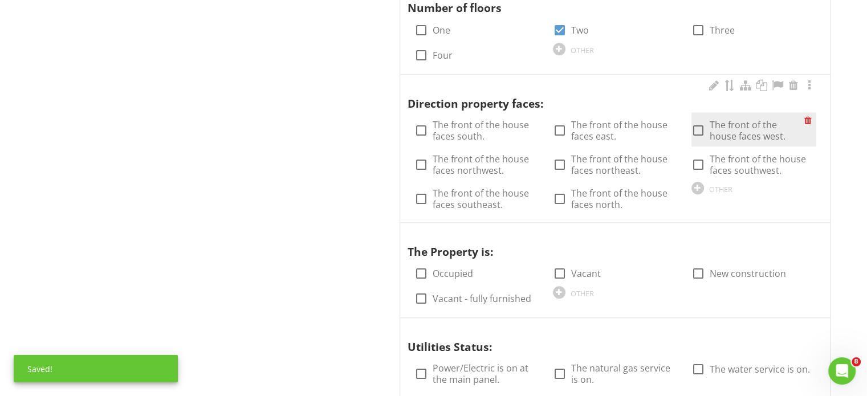
click at [702, 132] on div at bounding box center [697, 130] width 19 height 19
checkbox input "true"
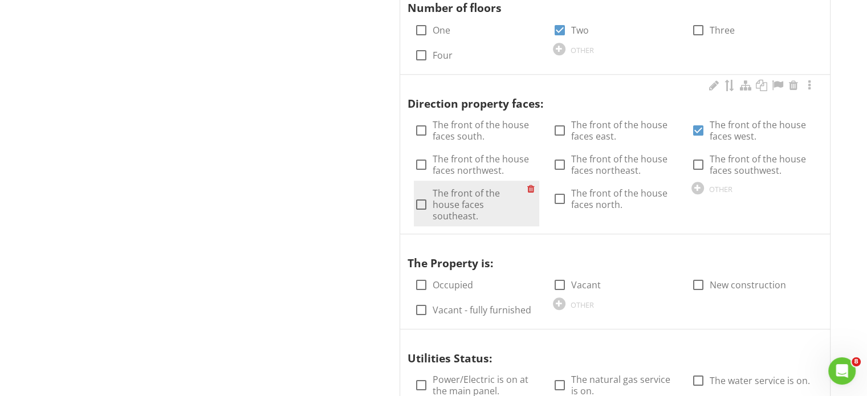
scroll to position [1197, 0]
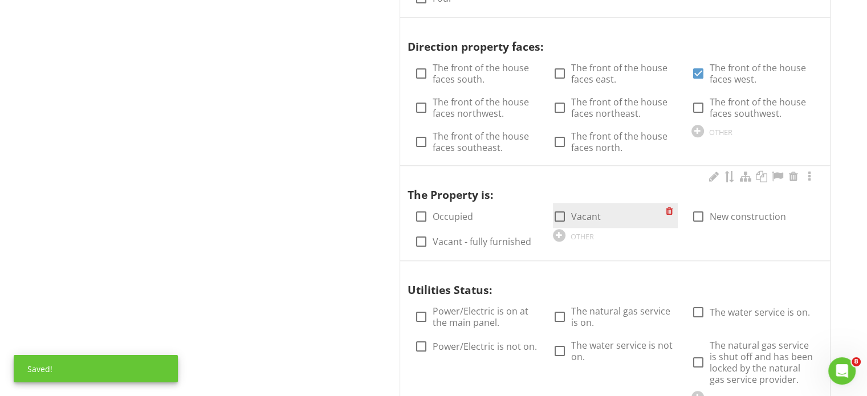
click at [558, 214] on div at bounding box center [559, 216] width 19 height 19
checkbox input "true"
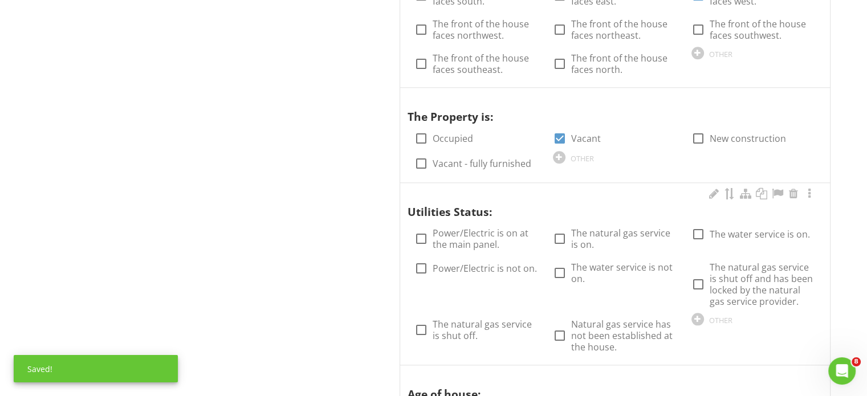
scroll to position [1367, 0]
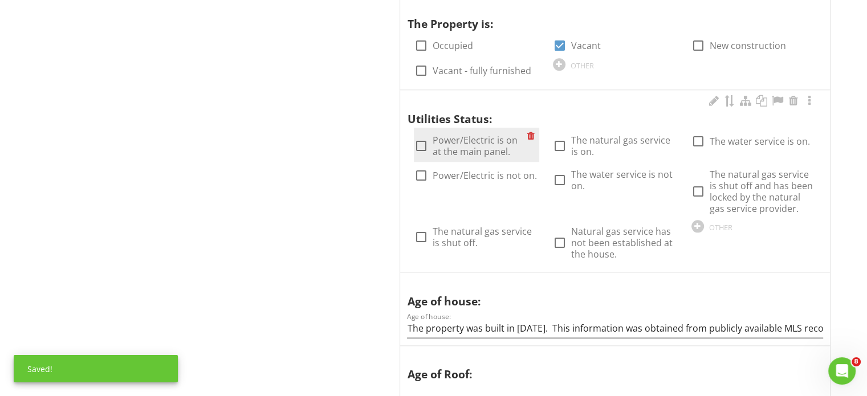
click at [425, 146] on div at bounding box center [420, 145] width 19 height 19
checkbox input "true"
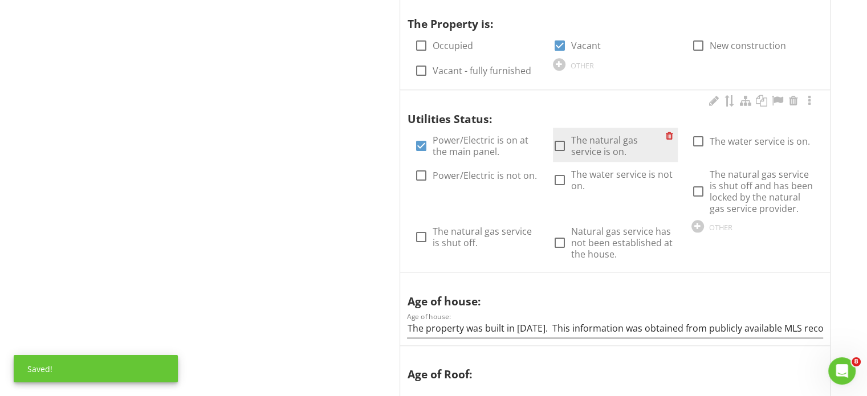
click at [606, 142] on label "The natural gas service is on." at bounding box center [618, 145] width 95 height 23
click at [675, 133] on div at bounding box center [671, 136] width 12 height 16
checkbox input "false"
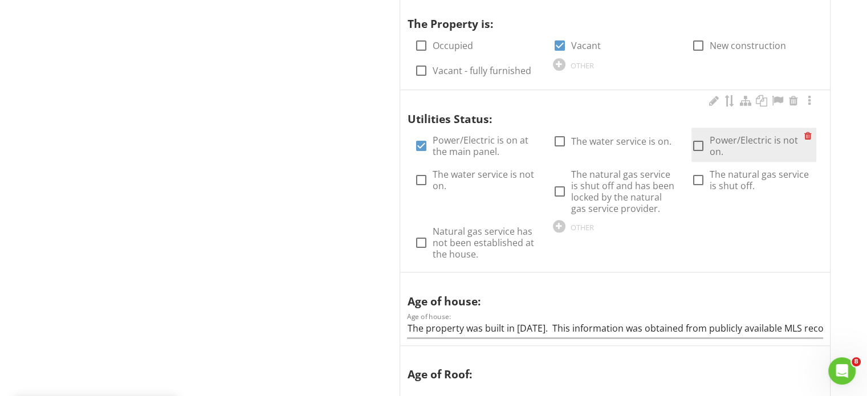
click at [719, 136] on label "Power/Electric is not on." at bounding box center [756, 145] width 95 height 23
checkbox input "true"
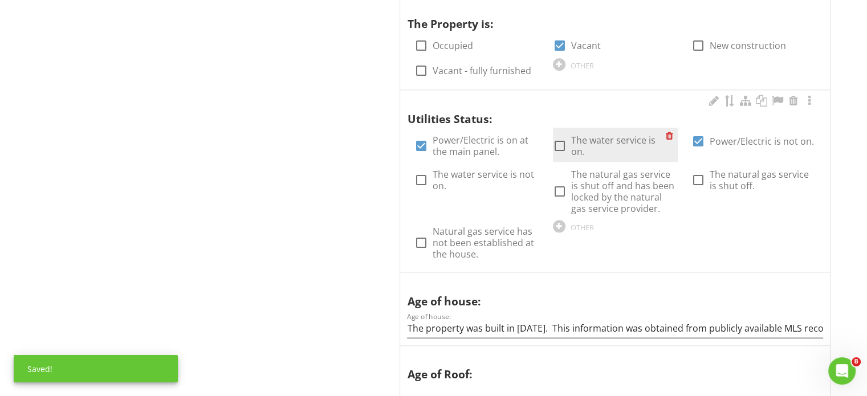
click at [603, 134] on label "The water service is on." at bounding box center [618, 145] width 95 height 23
checkbox input "true"
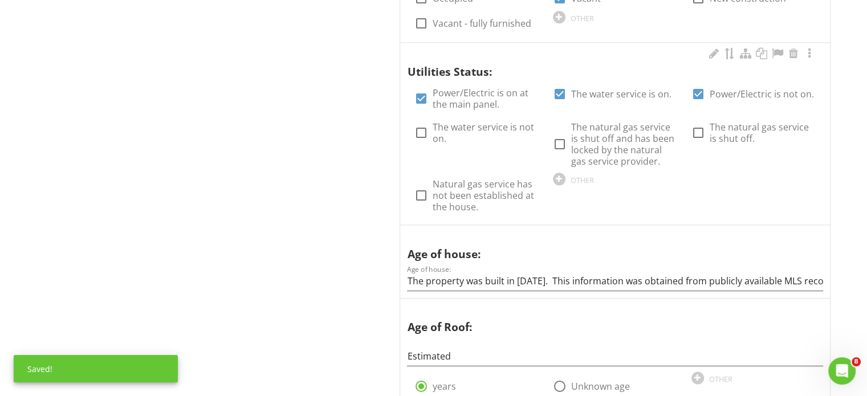
scroll to position [1481, 0]
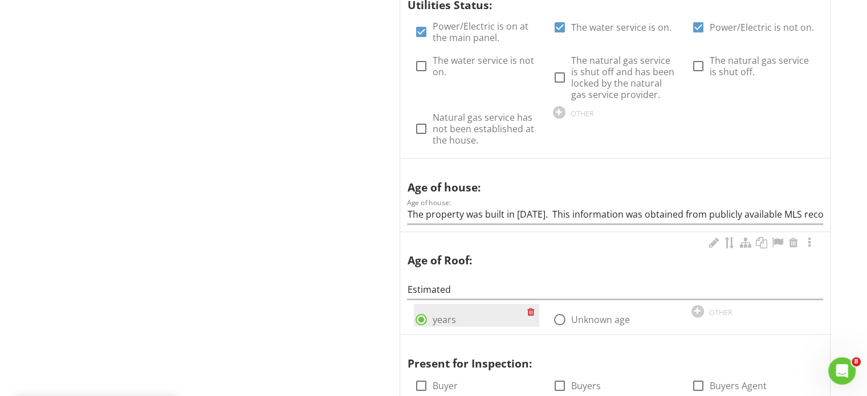
click at [504, 305] on div "radio_button_checked years" at bounding box center [476, 315] width 125 height 23
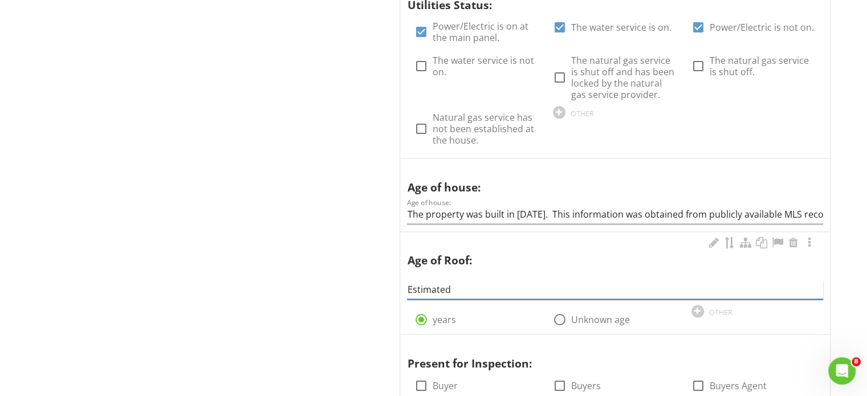
click at [499, 291] on input "Estimated" at bounding box center [615, 289] width 416 height 19
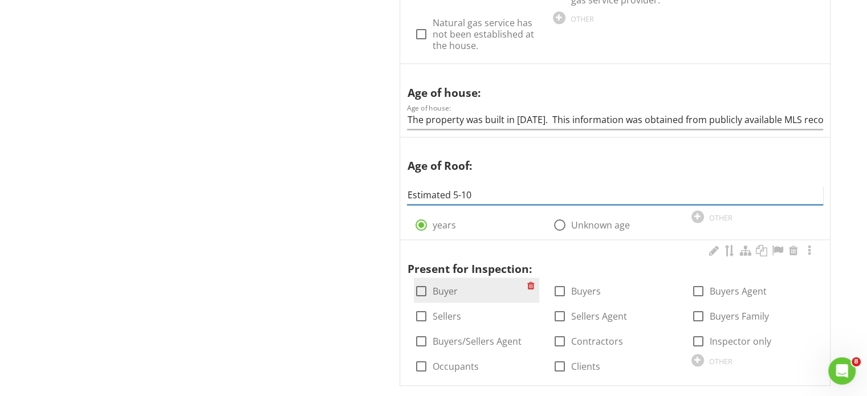
scroll to position [1689, 0]
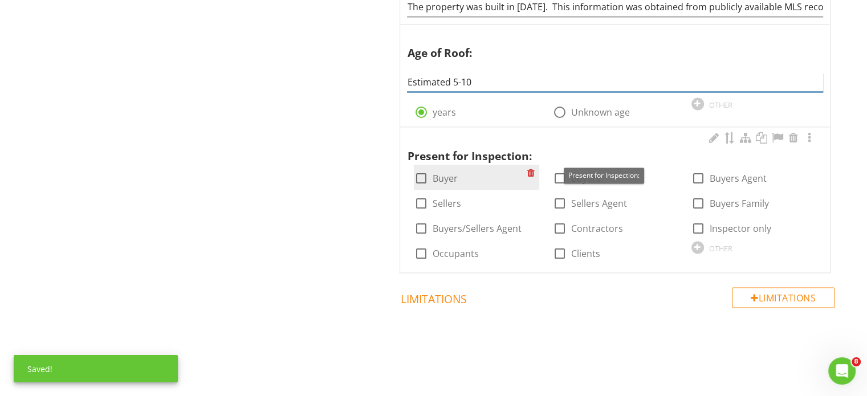
type input "Estimated 5-10"
click at [423, 169] on div at bounding box center [420, 178] width 19 height 19
checkbox input "true"
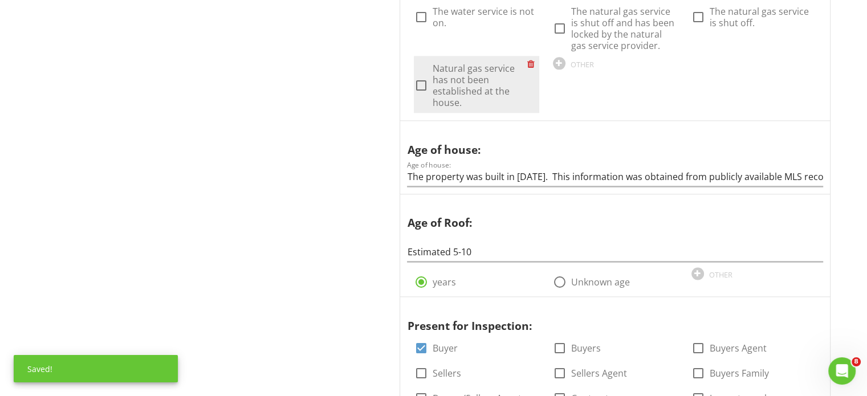
scroll to position [1632, 0]
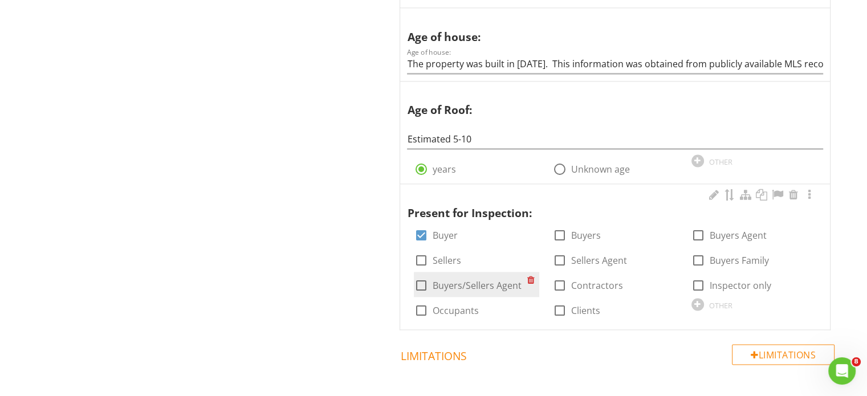
click at [457, 280] on label "Buyers/Sellers Agent" at bounding box center [476, 285] width 89 height 11
checkbox input "true"
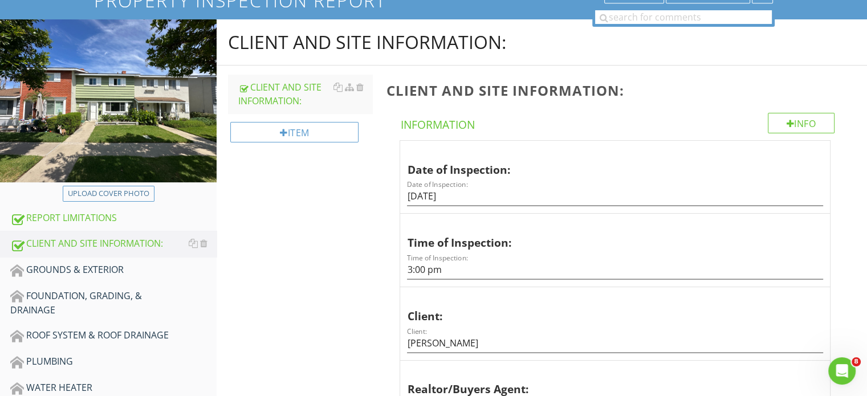
scroll to position [93, 0]
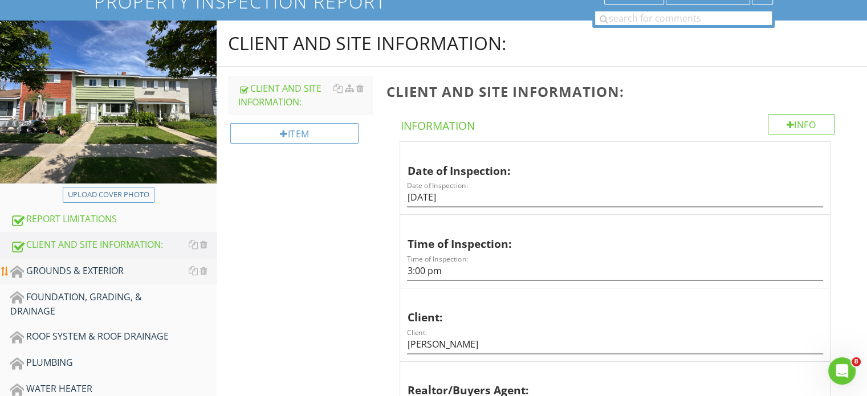
click at [60, 259] on link "GROUNDS & EXTERIOR" at bounding box center [113, 271] width 206 height 26
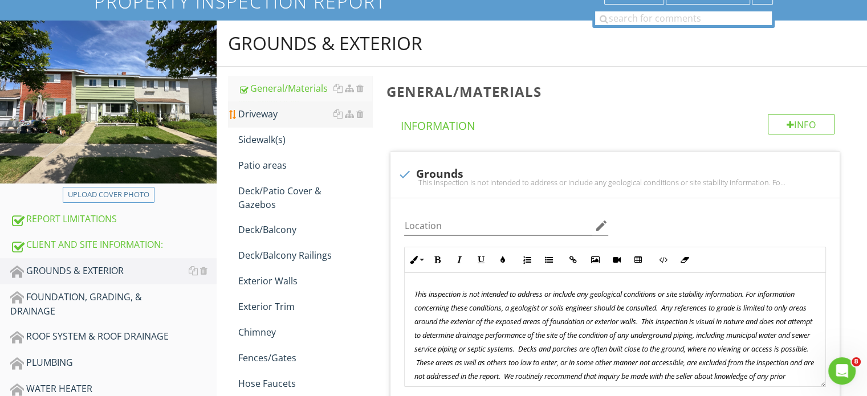
click at [283, 110] on div "Driveway" at bounding box center [305, 114] width 134 height 14
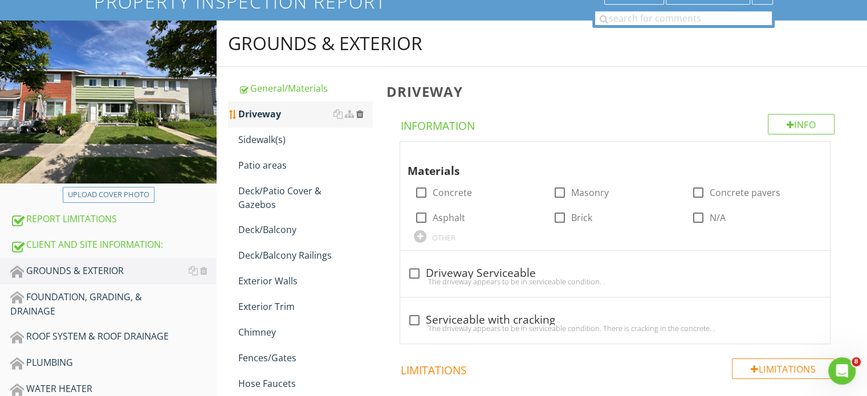
click at [359, 113] on div at bounding box center [359, 113] width 7 height 9
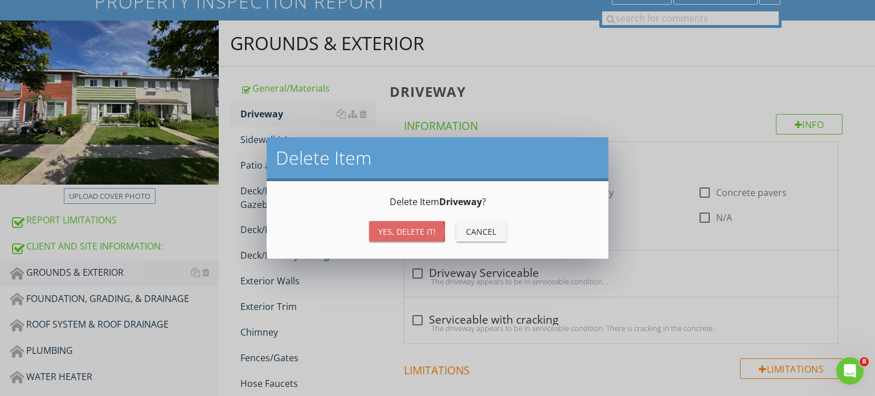
click at [408, 237] on button "Yes, Delete it!" at bounding box center [407, 231] width 76 height 21
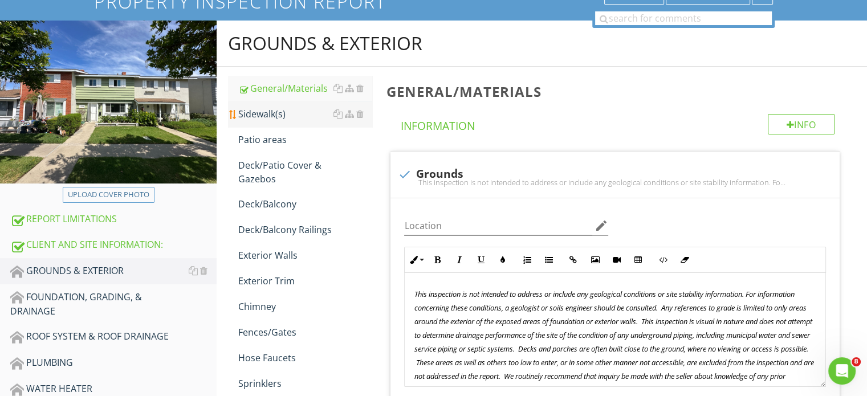
click at [252, 125] on link "Sidewalk(s)" at bounding box center [305, 113] width 134 height 25
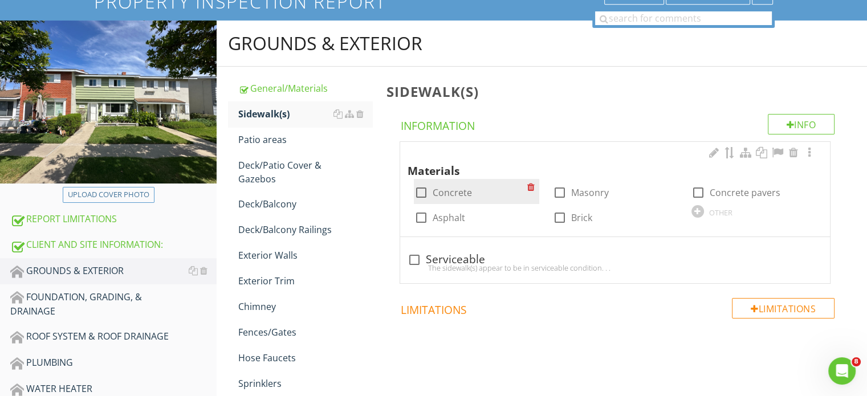
click at [411, 187] on div at bounding box center [420, 192] width 19 height 19
checkbox input "true"
click at [416, 251] on div at bounding box center [413, 259] width 19 height 19
checkbox input "true"
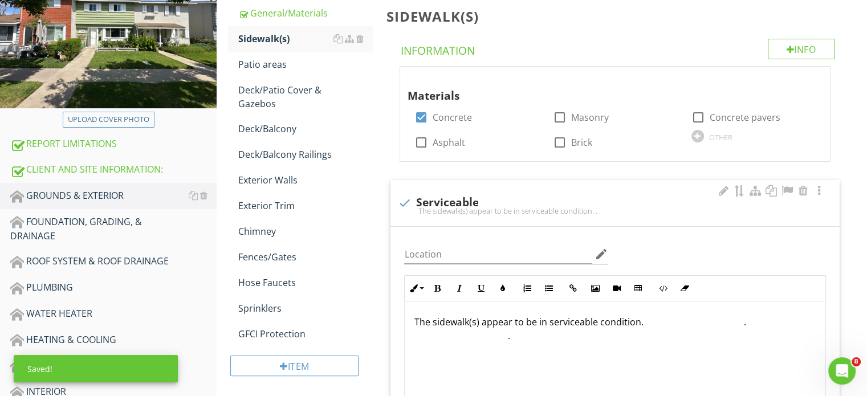
scroll to position [321, 0]
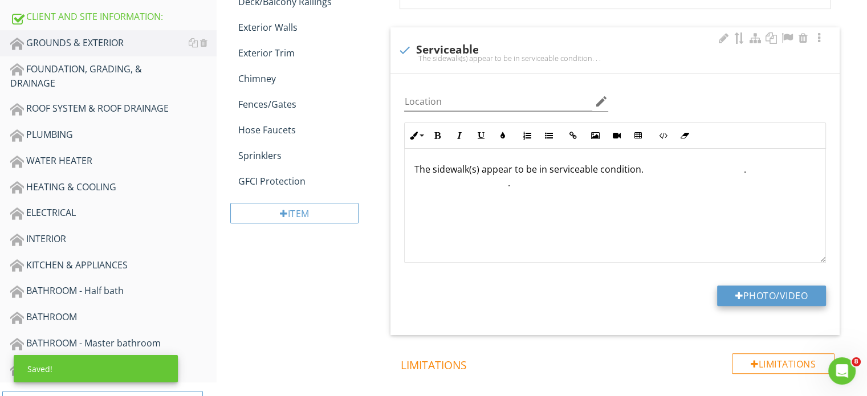
click at [799, 294] on button "Photo/Video" at bounding box center [771, 295] width 109 height 21
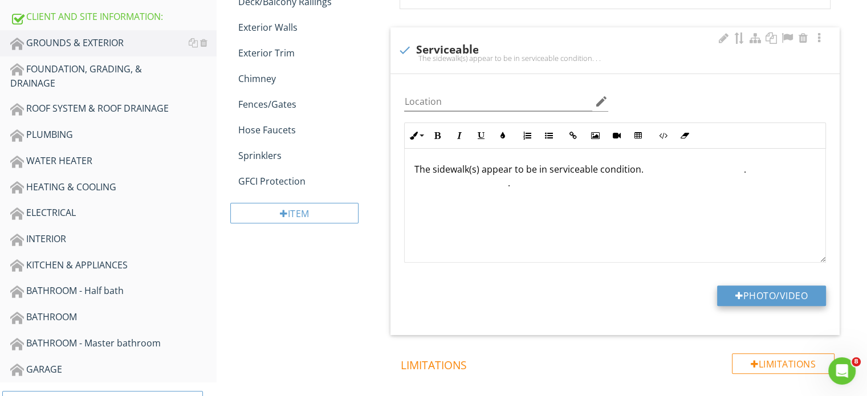
type input "C:\fakepath\IMG_6221.JPG"
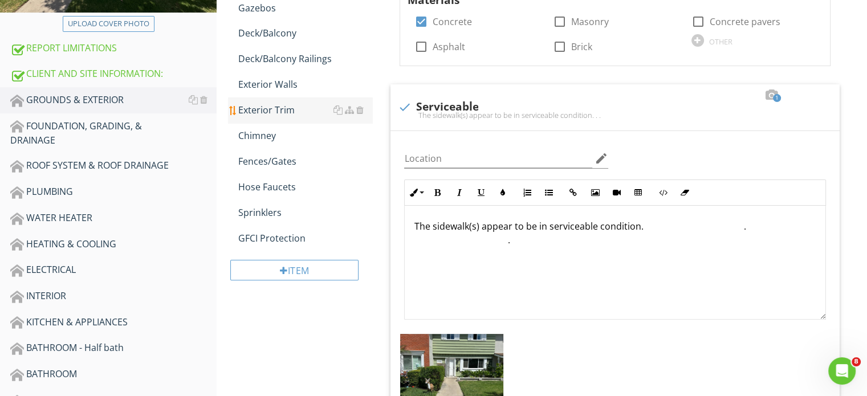
scroll to position [36, 0]
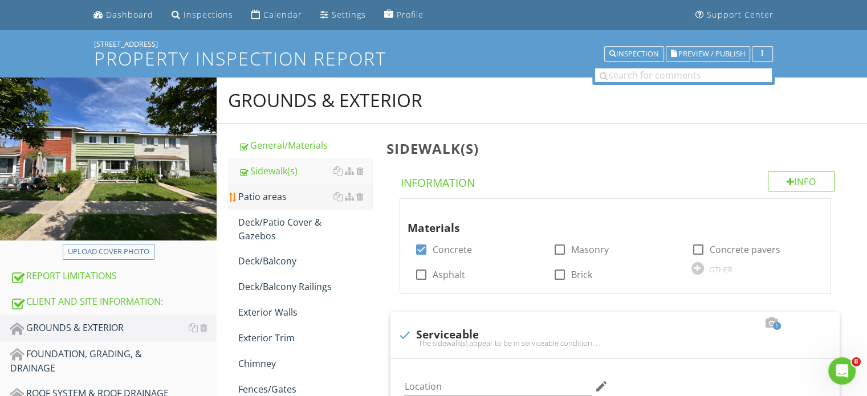
click at [280, 195] on div "Patio areas" at bounding box center [305, 197] width 134 height 14
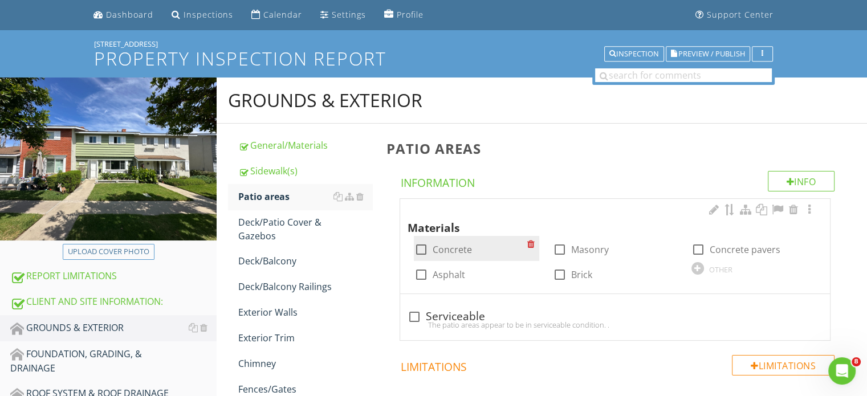
click at [416, 252] on div at bounding box center [420, 249] width 19 height 19
checkbox input "true"
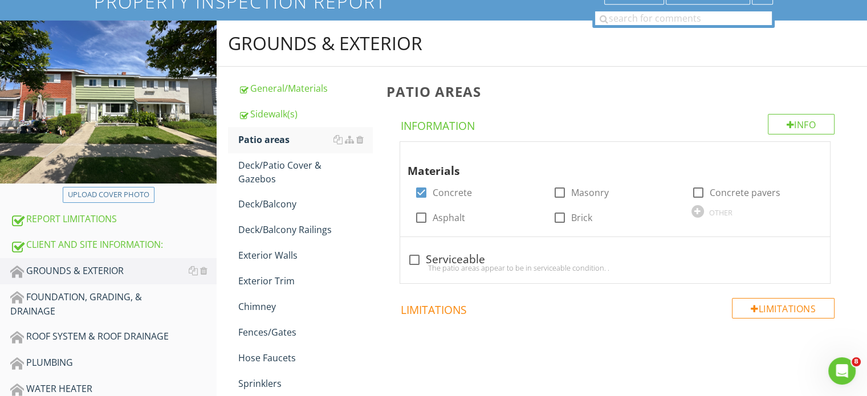
scroll to position [207, 0]
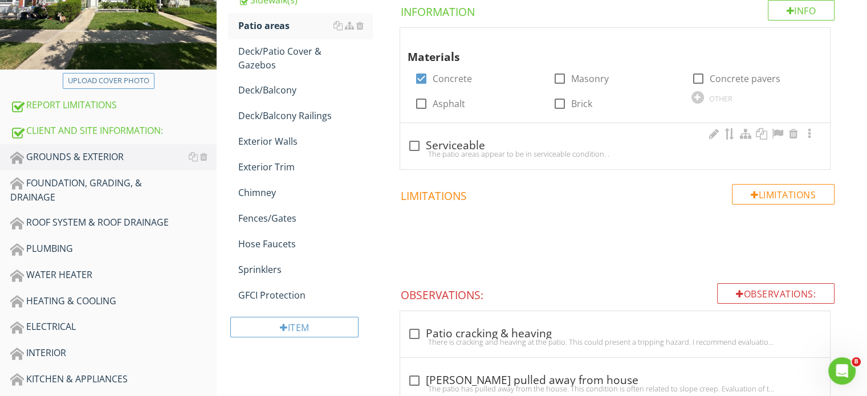
click at [408, 143] on div at bounding box center [413, 145] width 19 height 19
checkbox input "true"
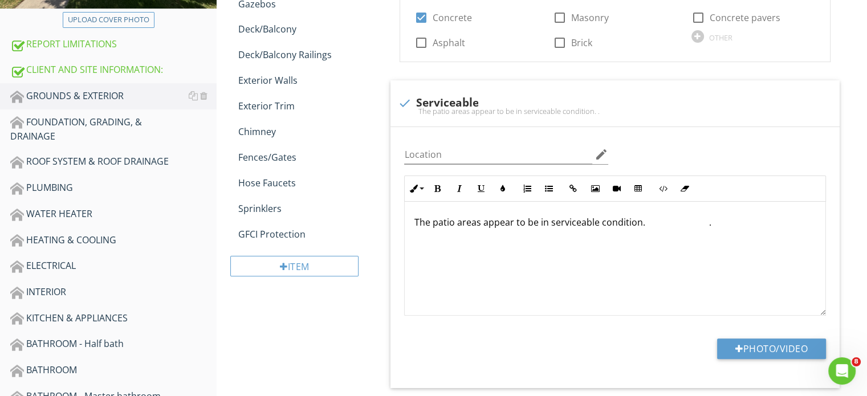
scroll to position [378, 0]
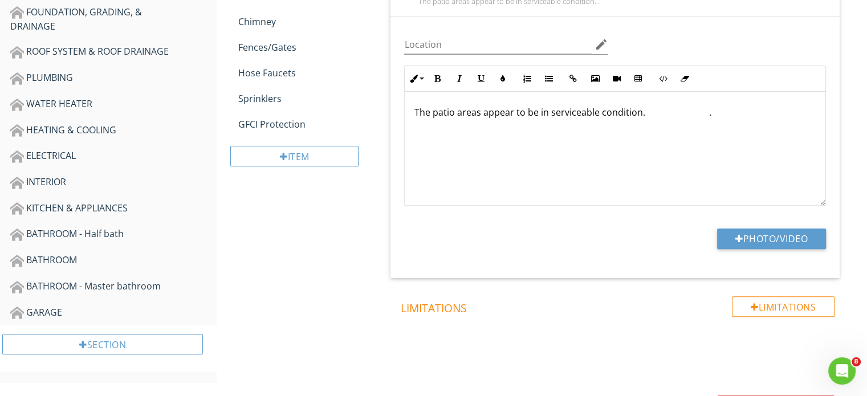
click at [754, 225] on div "Location edit Inline Style XLarge Large Normal Small Light Small/Light Bold Ita…" at bounding box center [614, 147] width 449 height 261
click at [753, 244] on button "Photo/Video" at bounding box center [771, 238] width 109 height 21
type input "C:\fakepath\IMG_6247.JPG"
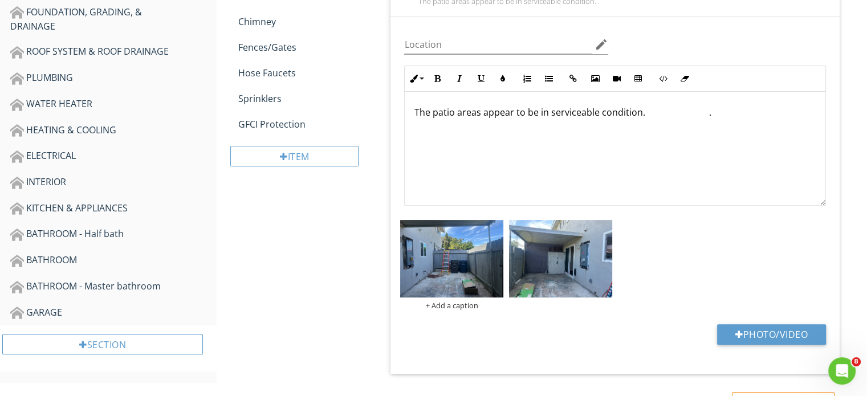
scroll to position [264, 0]
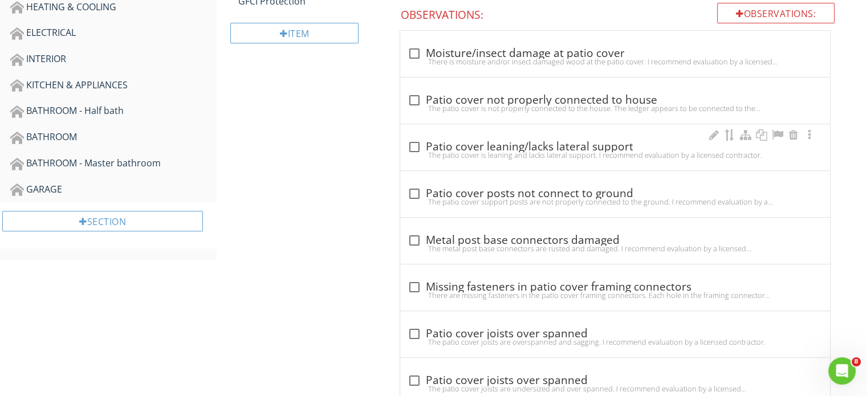
scroll to position [495, 0]
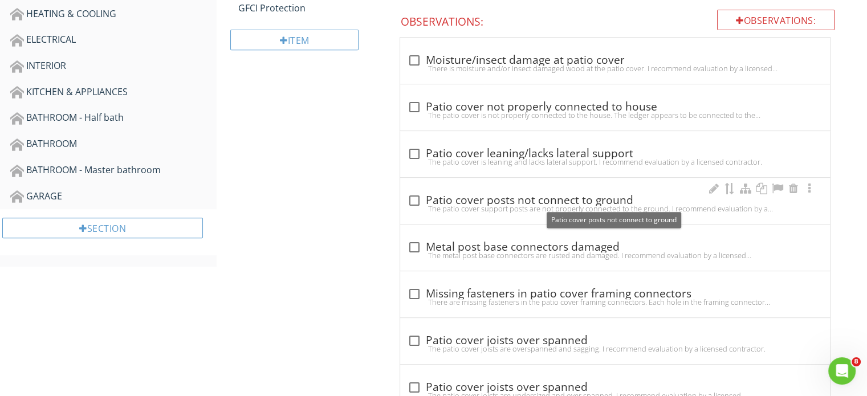
click at [415, 195] on div at bounding box center [413, 200] width 19 height 19
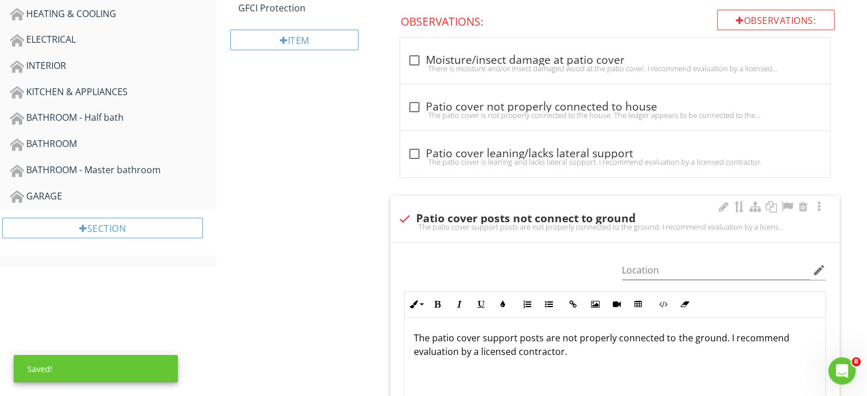
click at [415, 196] on div "check Patio cover posts not connect to ground The patio cover support posts are…" at bounding box center [614, 219] width 449 height 46
checkbox input "true"
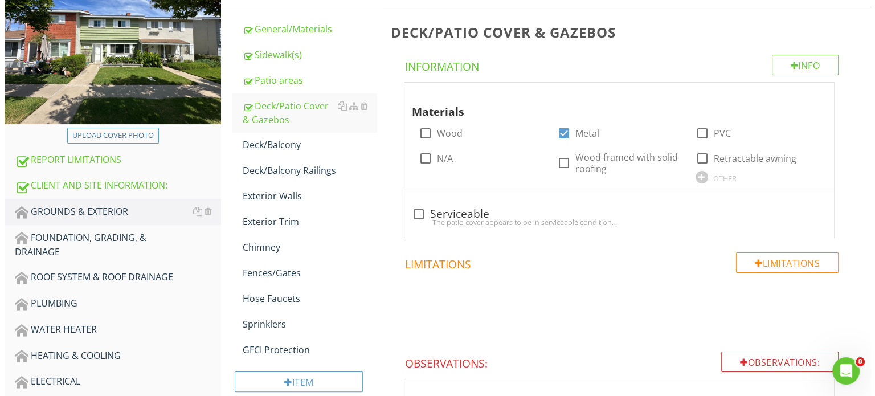
scroll to position [267, 0]
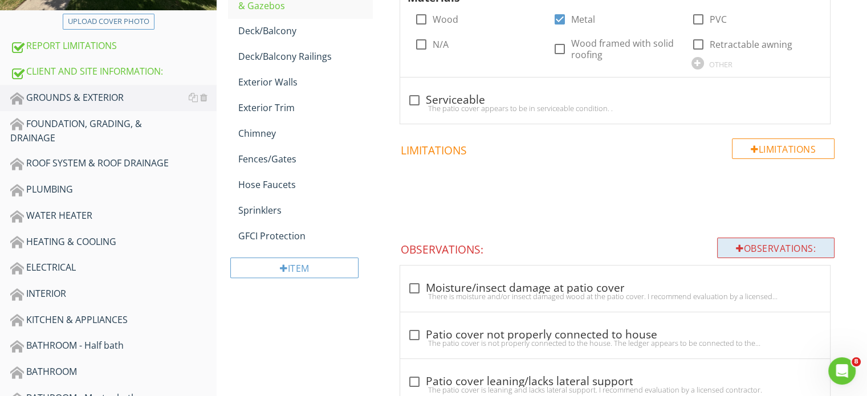
click at [805, 251] on div "Observations:" at bounding box center [775, 248] width 117 height 21
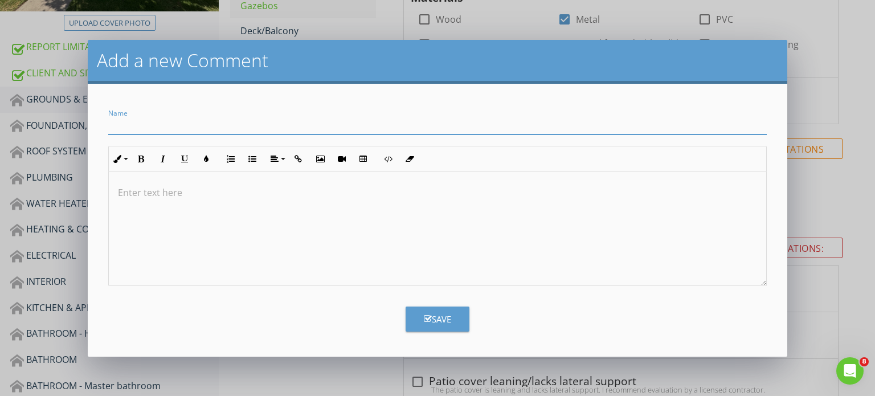
type input "p"
type input "Patio cover post le"
type input "Patio cover post leaning"
click at [329, 210] on div at bounding box center [438, 229] width 658 height 114
click at [329, 210] on div "The support post for the patio" at bounding box center [438, 229] width 658 height 114
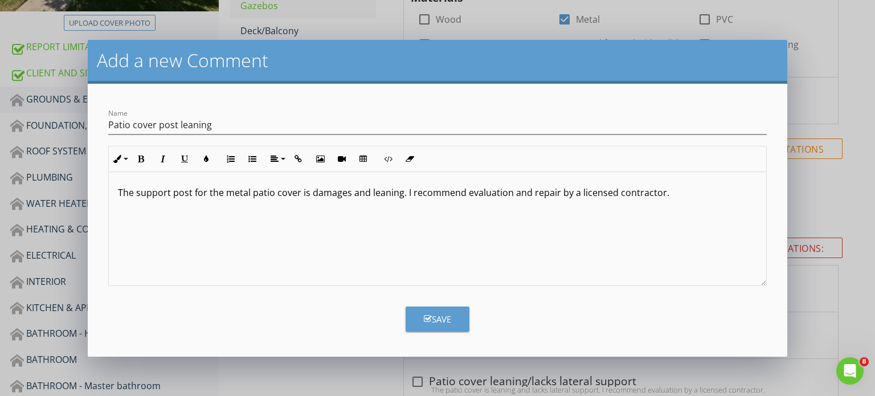
click at [428, 275] on div "The support post for the metal patio cover is damages and leaning. I recommend …" at bounding box center [438, 229] width 658 height 114
click at [440, 303] on form "Name Patio cover post leaning Inline Style XLarge Large Normal Small Light Smal…" at bounding box center [438, 220] width 700 height 273
click at [448, 321] on div "Save" at bounding box center [437, 319] width 27 height 13
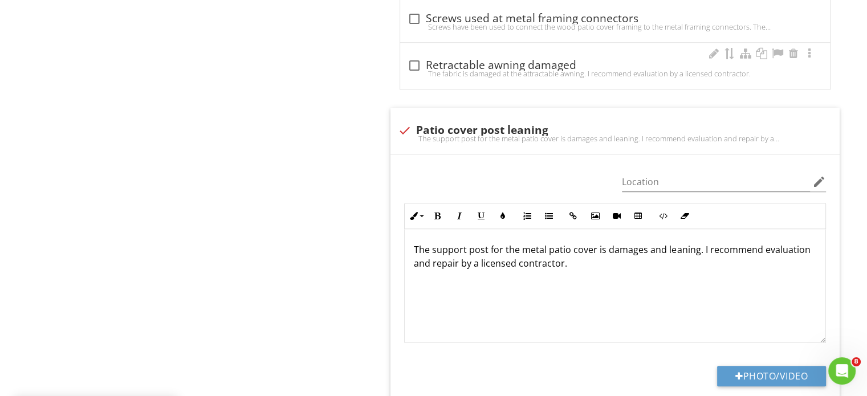
scroll to position [1067, 0]
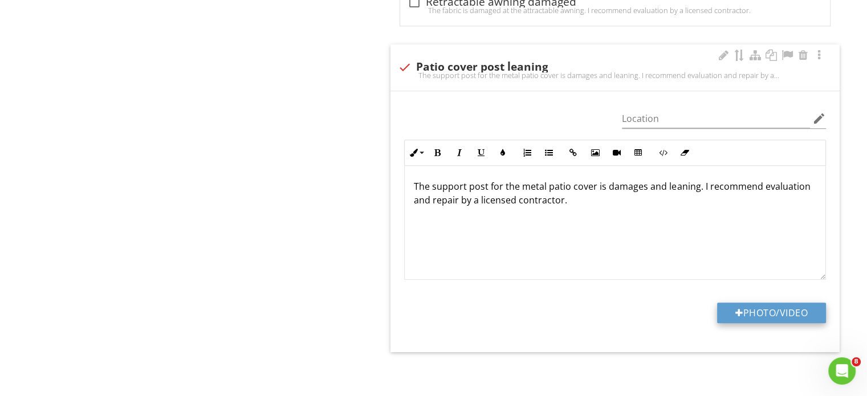
click at [748, 304] on button "Photo/Video" at bounding box center [771, 313] width 109 height 21
type input "C:\fakepath\IMG_6250.JPG"
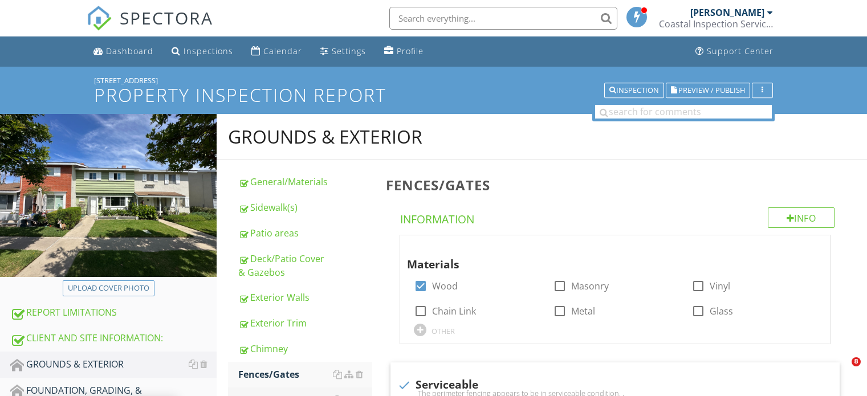
scroll to position [141, 0]
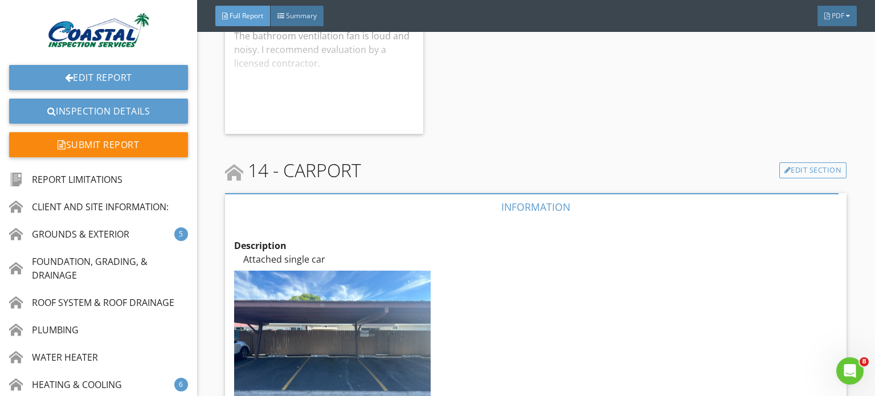
scroll to position [15486, 0]
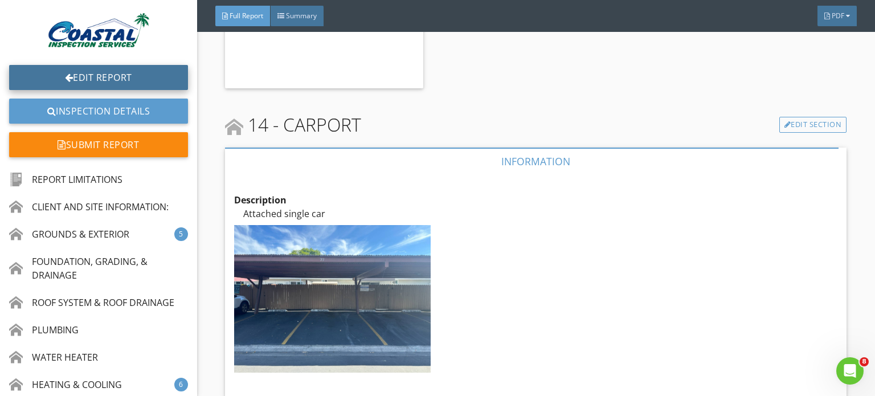
click at [103, 87] on link "Edit Report" at bounding box center [98, 77] width 179 height 25
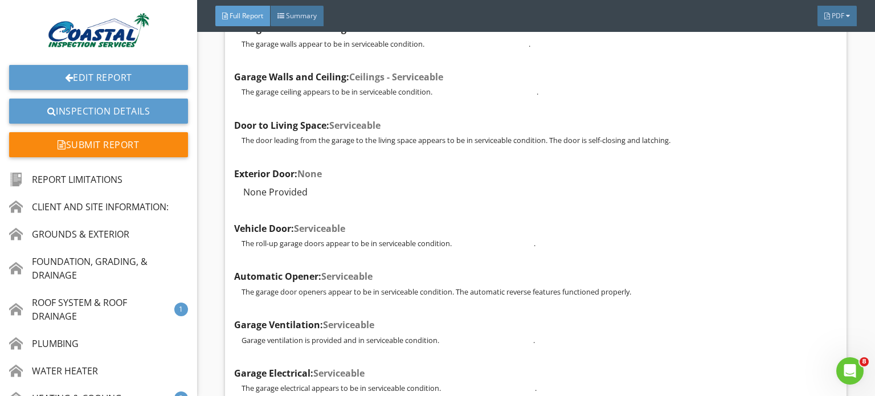
scroll to position [20081, 0]
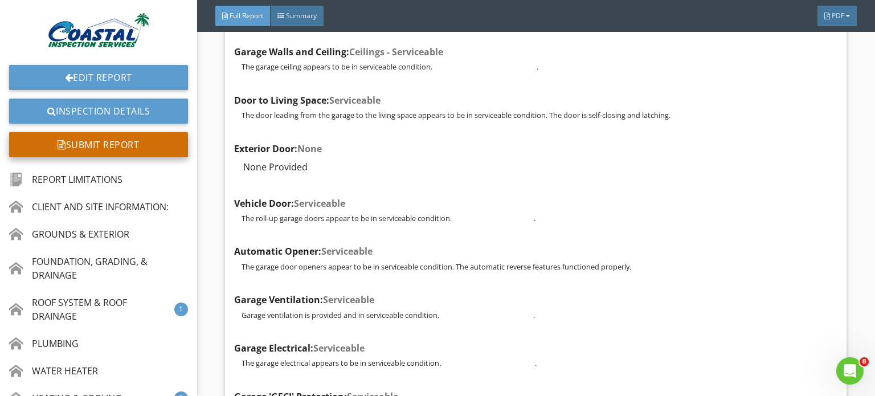
click at [77, 142] on div "Submit Report" at bounding box center [98, 144] width 179 height 25
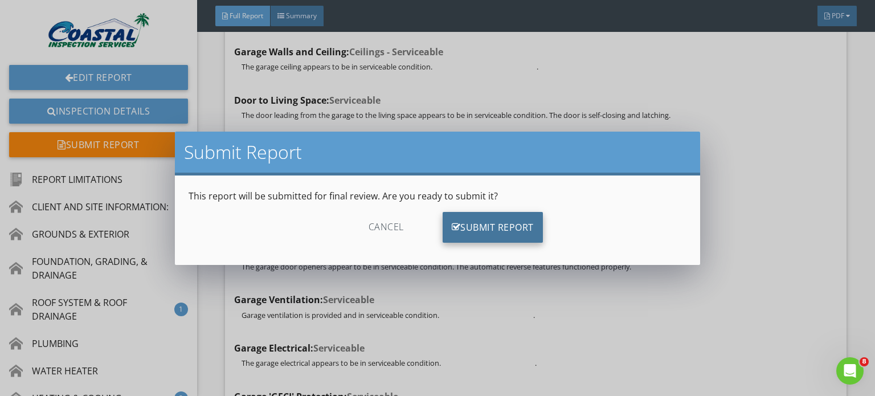
click at [479, 231] on div "Submit Report" at bounding box center [493, 227] width 100 height 31
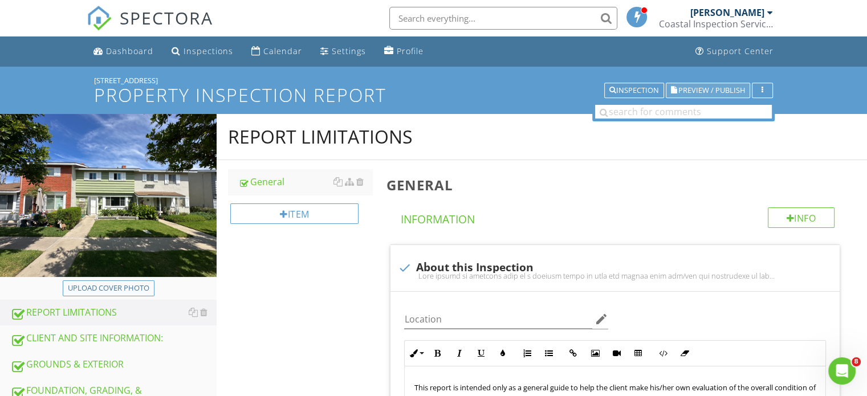
click at [722, 88] on span "Preview / Publish" at bounding box center [711, 90] width 67 height 7
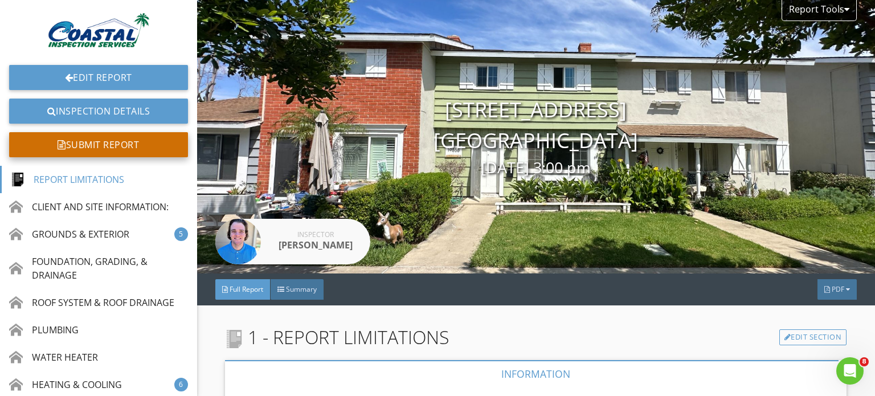
click at [123, 138] on div "Submit Report" at bounding box center [98, 144] width 179 height 25
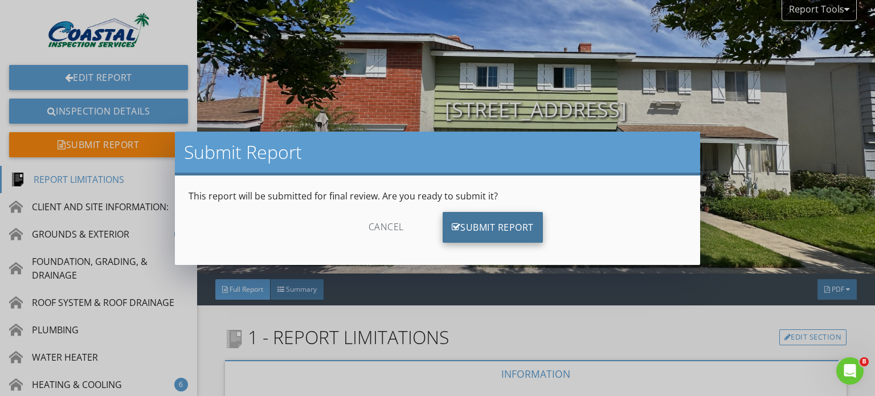
click at [481, 225] on div "Submit Report" at bounding box center [493, 227] width 100 height 31
